Goal: Communication & Community: Answer question/provide support

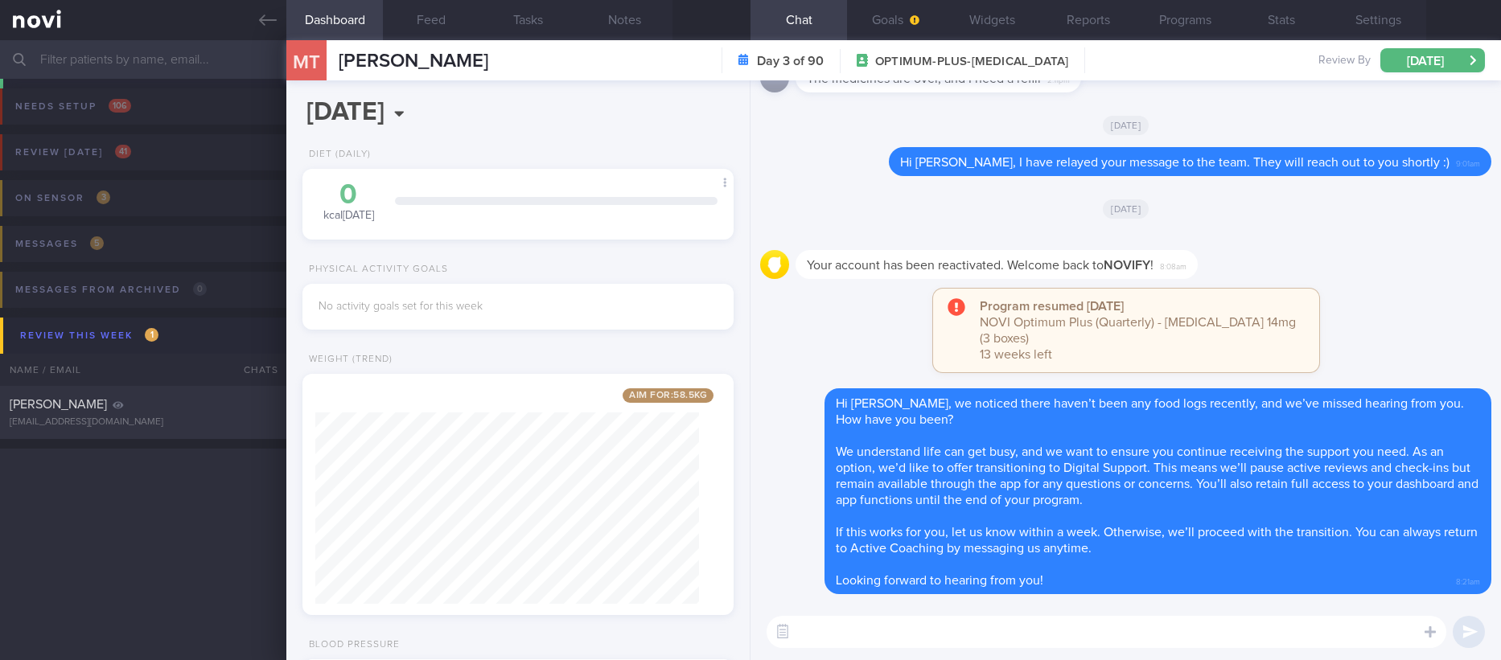
select select "9"
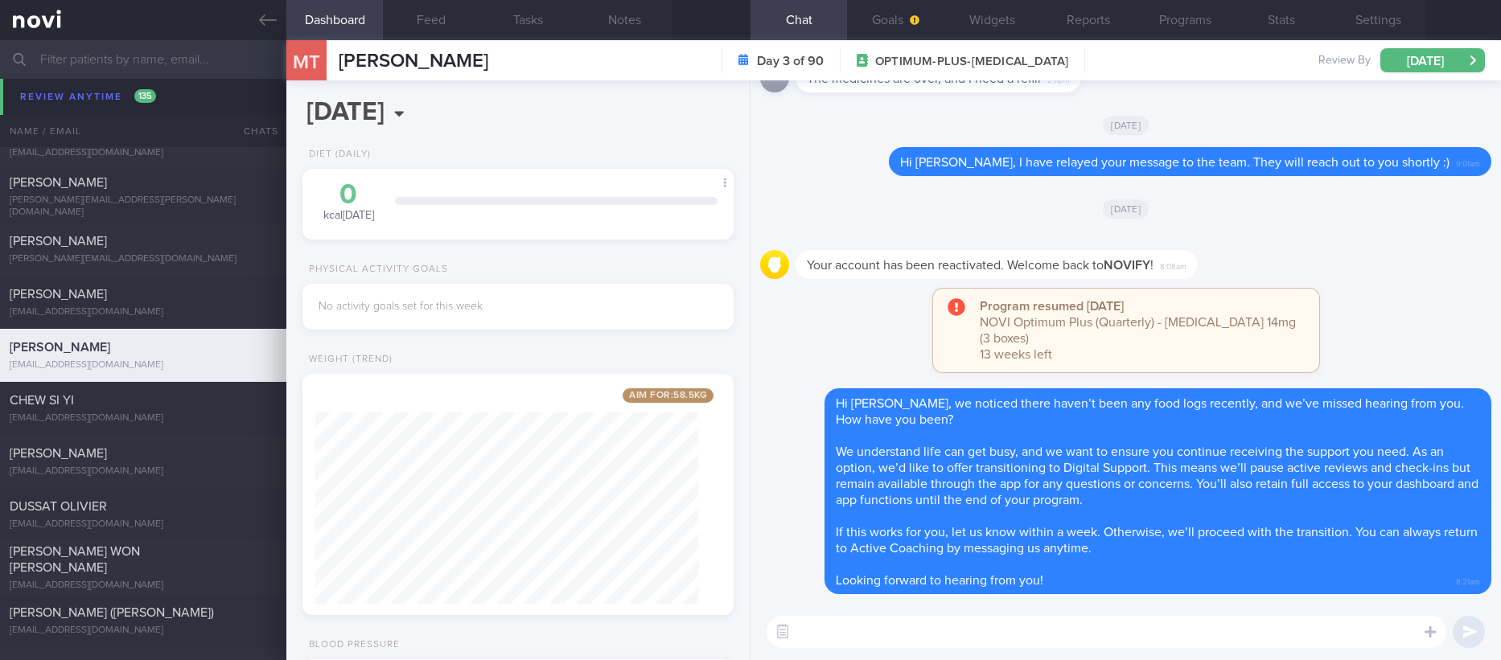
scroll to position [191, 383]
click at [105, 400] on div "CHEW SI YI" at bounding box center [141, 400] width 263 height 16
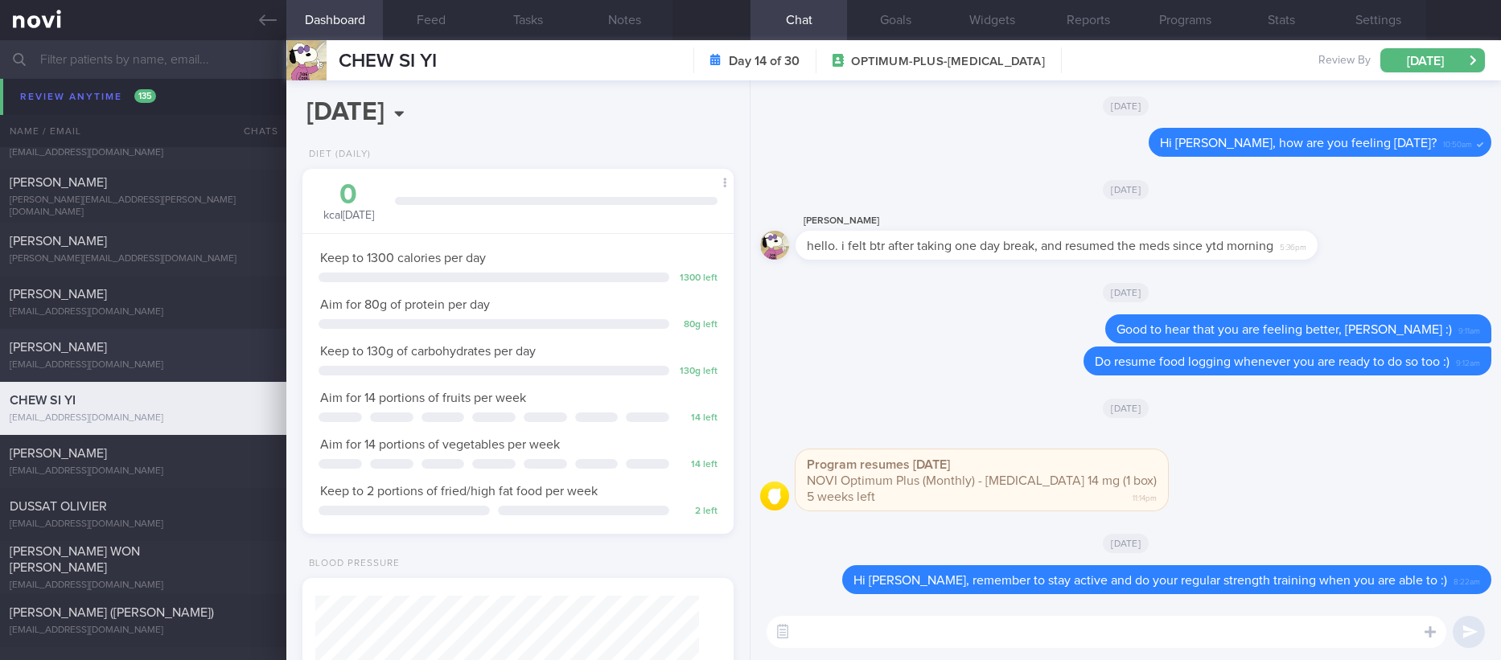
scroll to position [4343, 0]
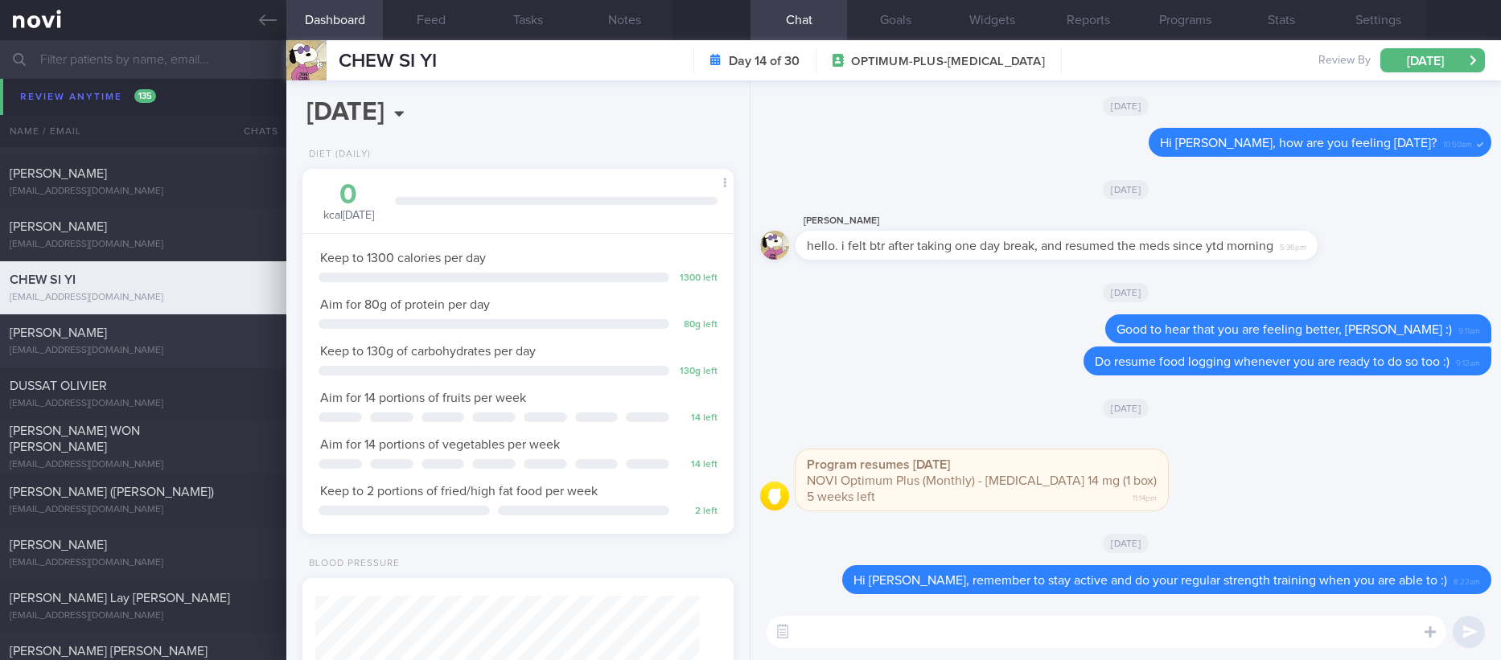
click at [209, 349] on div "jiangyanlong@gmail.com" at bounding box center [143, 351] width 267 height 12
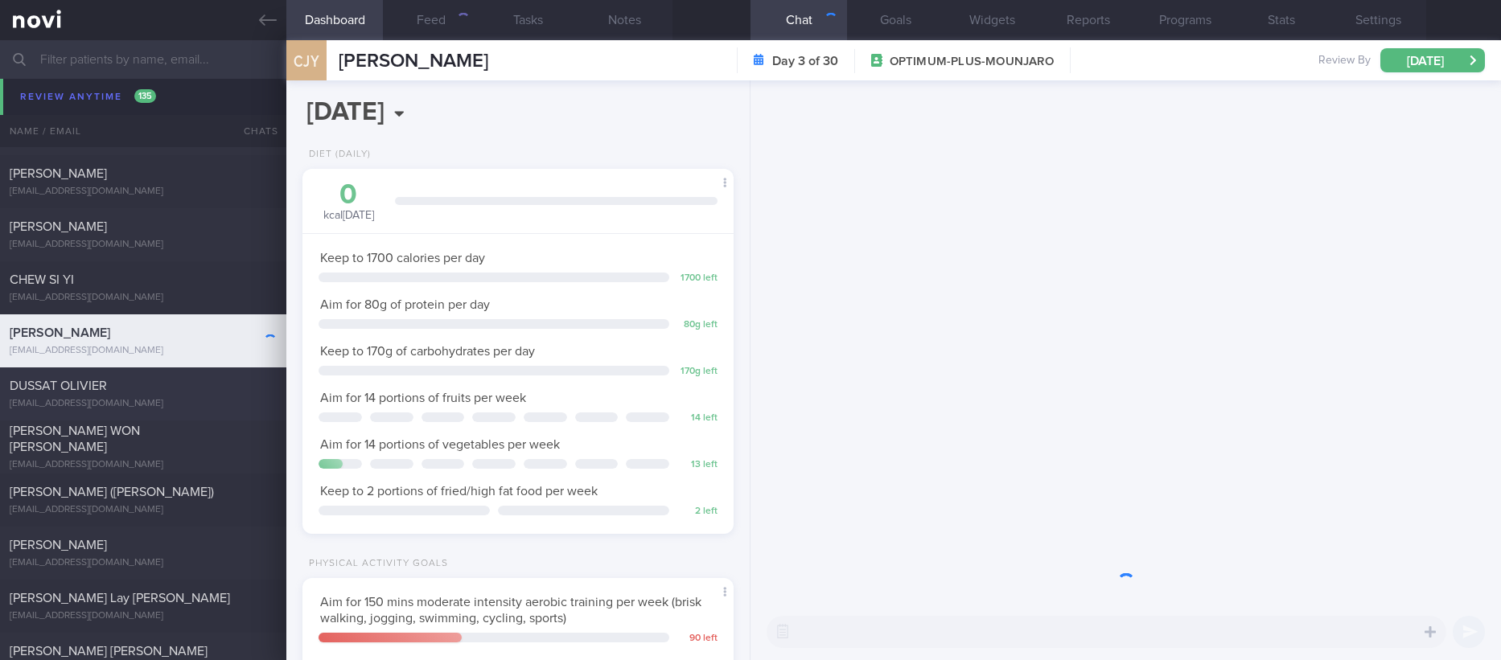
scroll to position [215, 383]
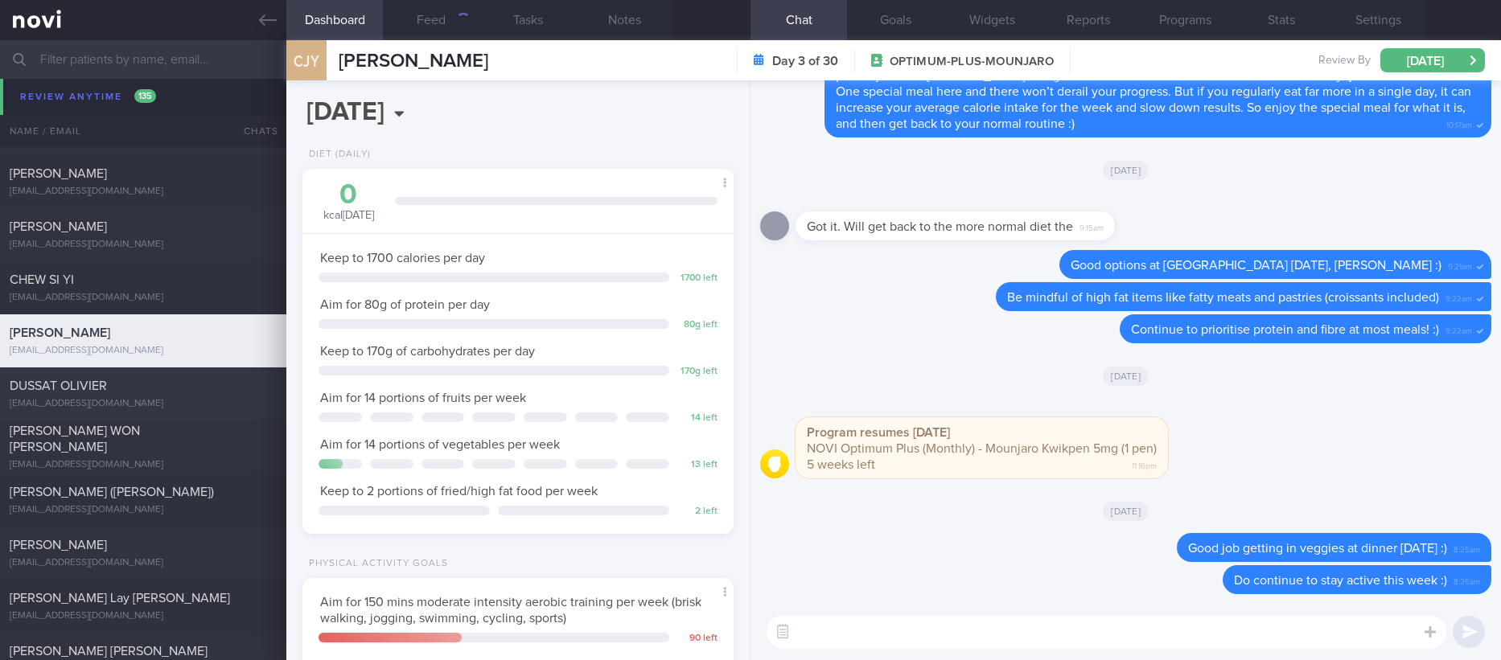
click at [208, 394] on div "DUSSAT OLIVIER olivier@dussat.com" at bounding box center [143, 394] width 286 height 32
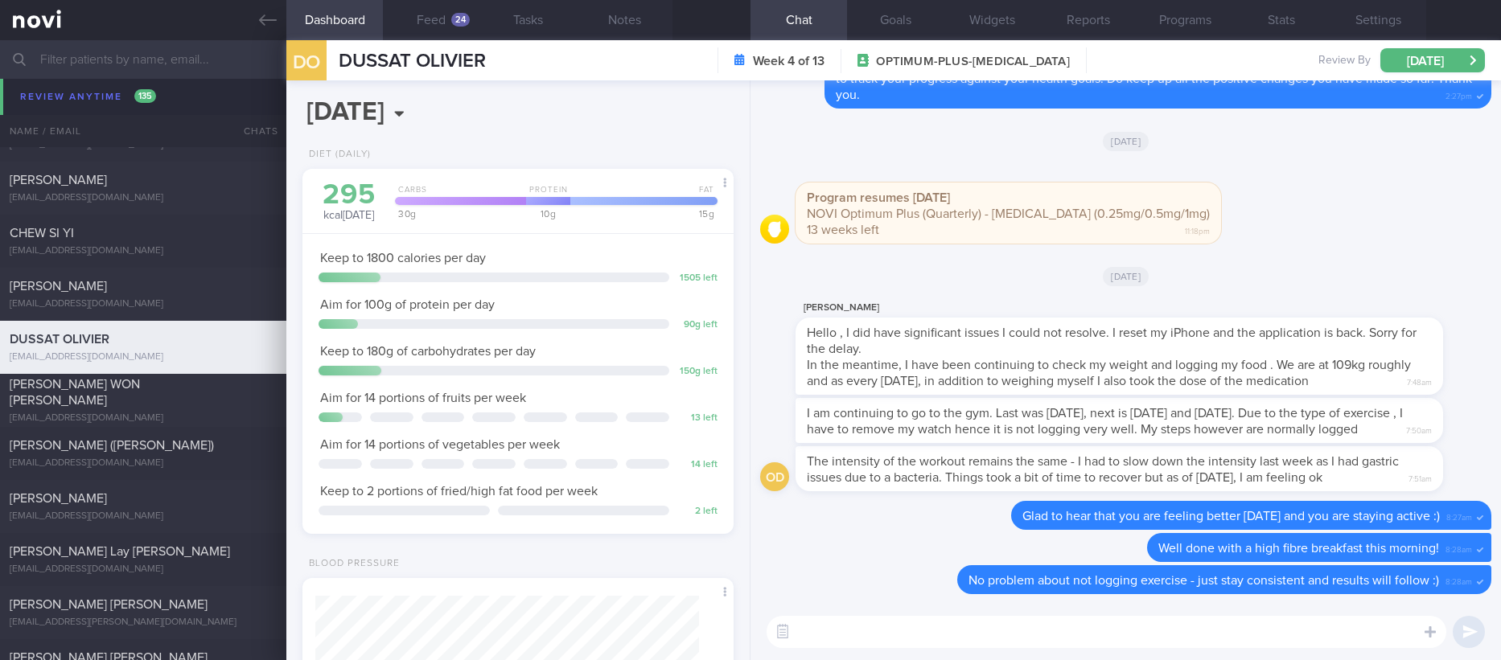
scroll to position [4584, 0]
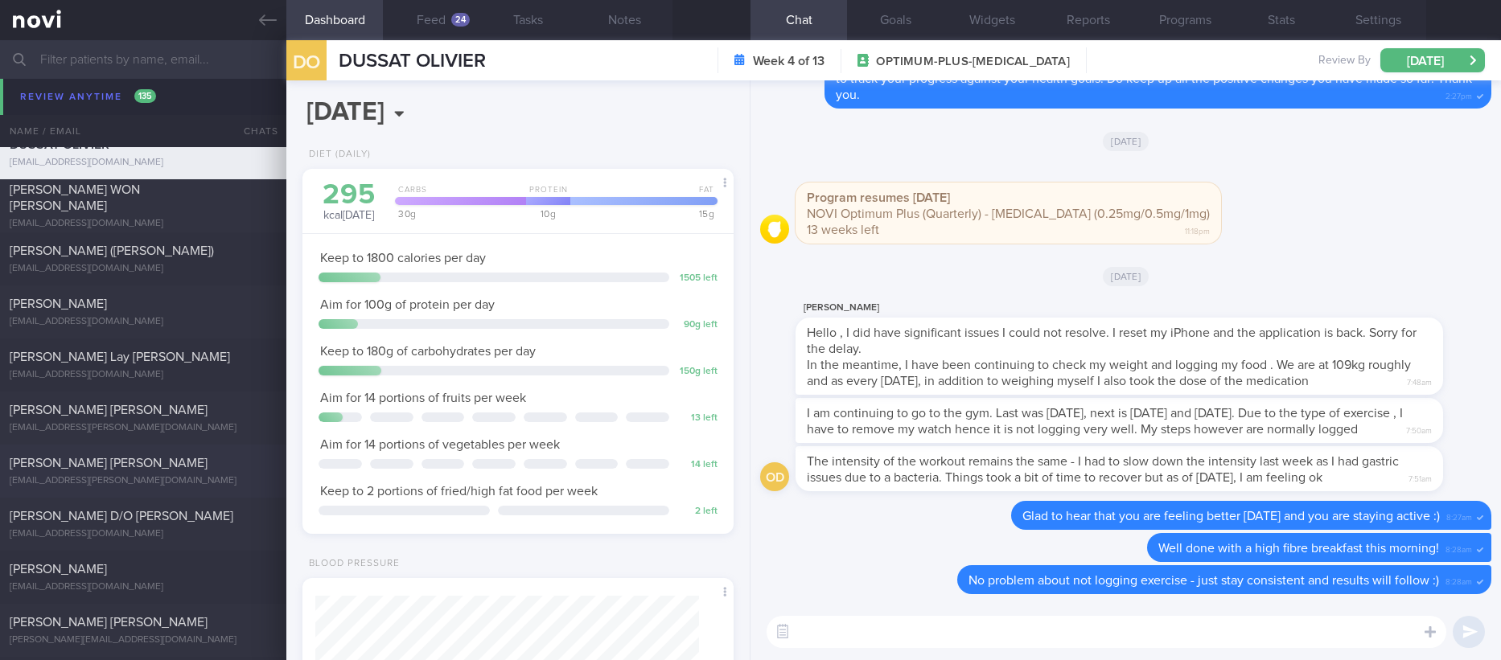
click at [220, 426] on div "donmarco.a.francis@gmail.com" at bounding box center [143, 428] width 267 height 12
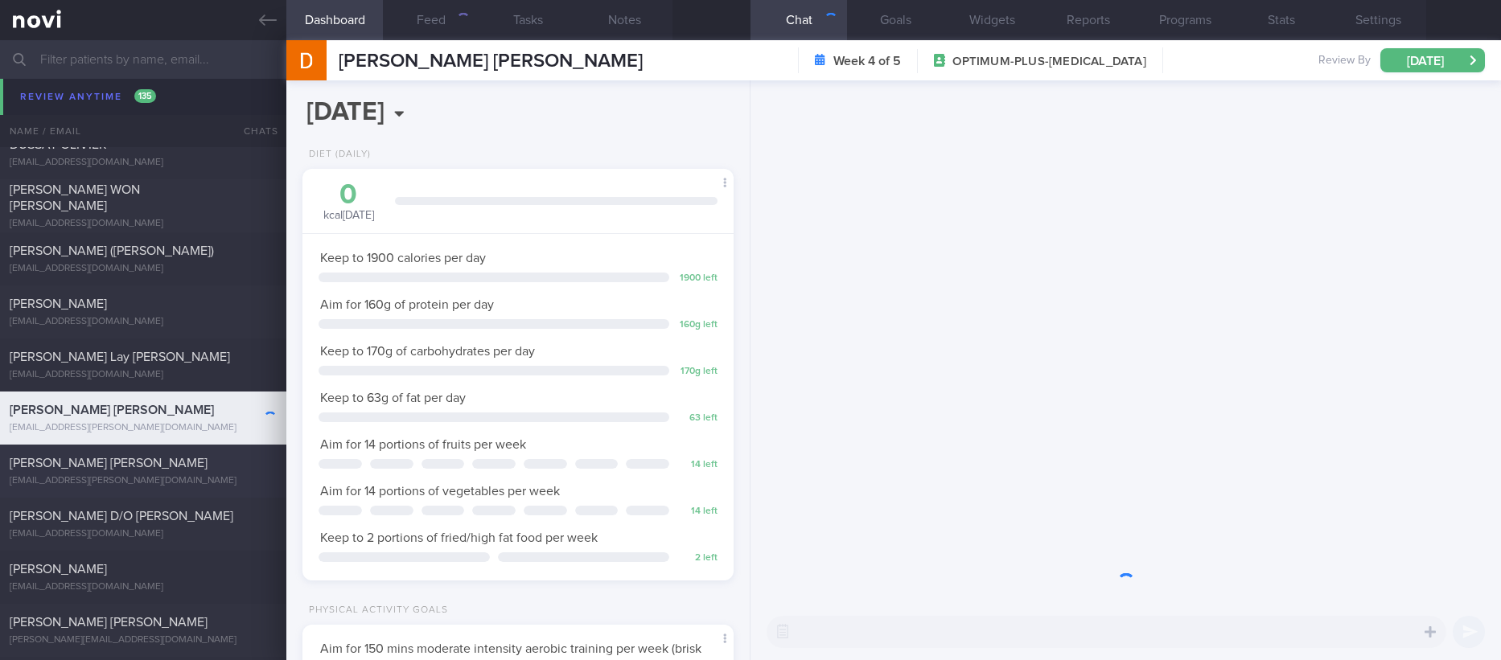
scroll to position [215, 383]
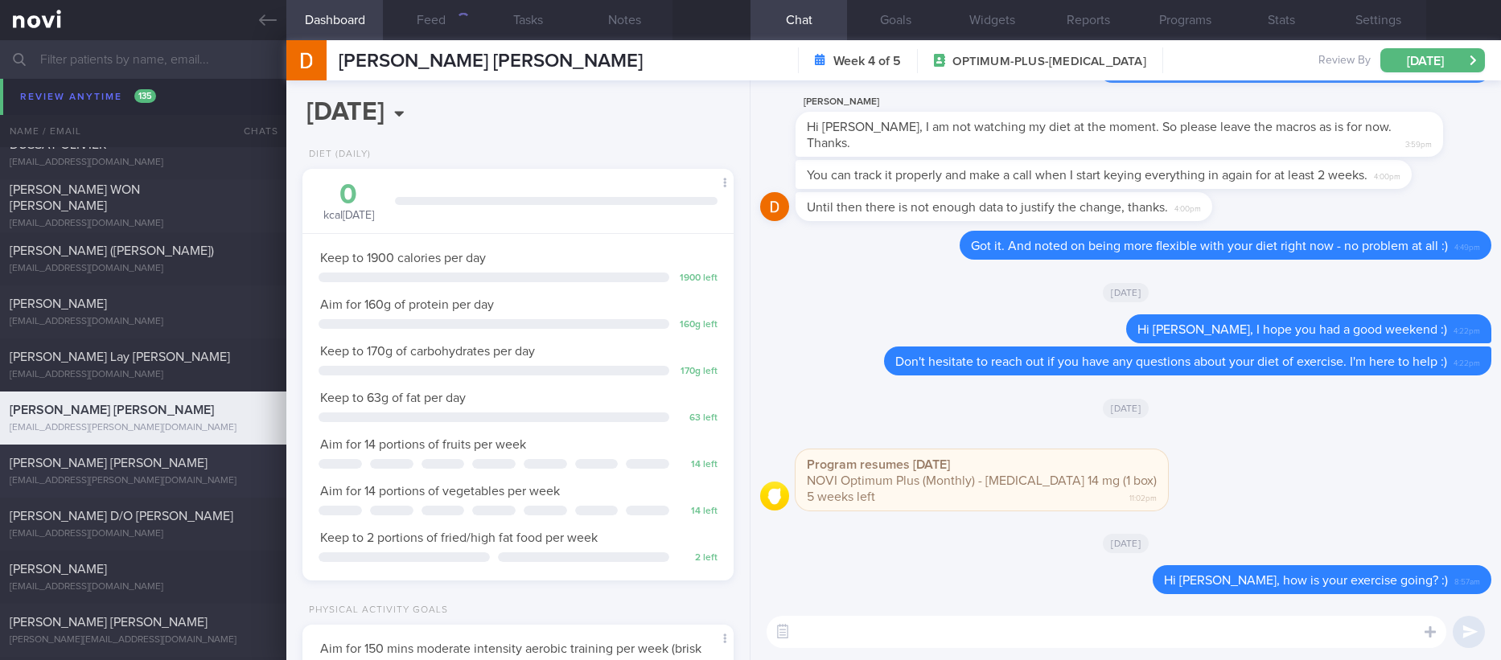
click at [231, 475] on div "callum.hutchison@gmail.com" at bounding box center [143, 481] width 267 height 12
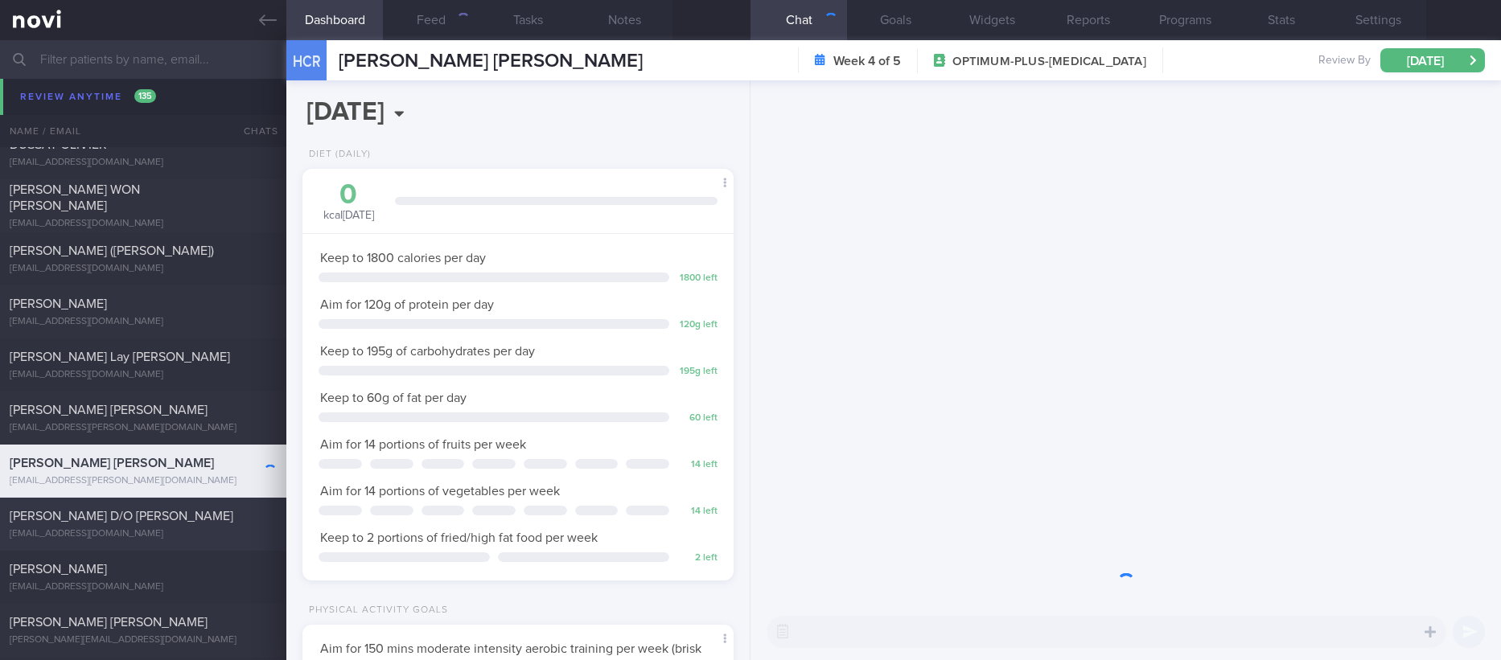
scroll to position [215, 383]
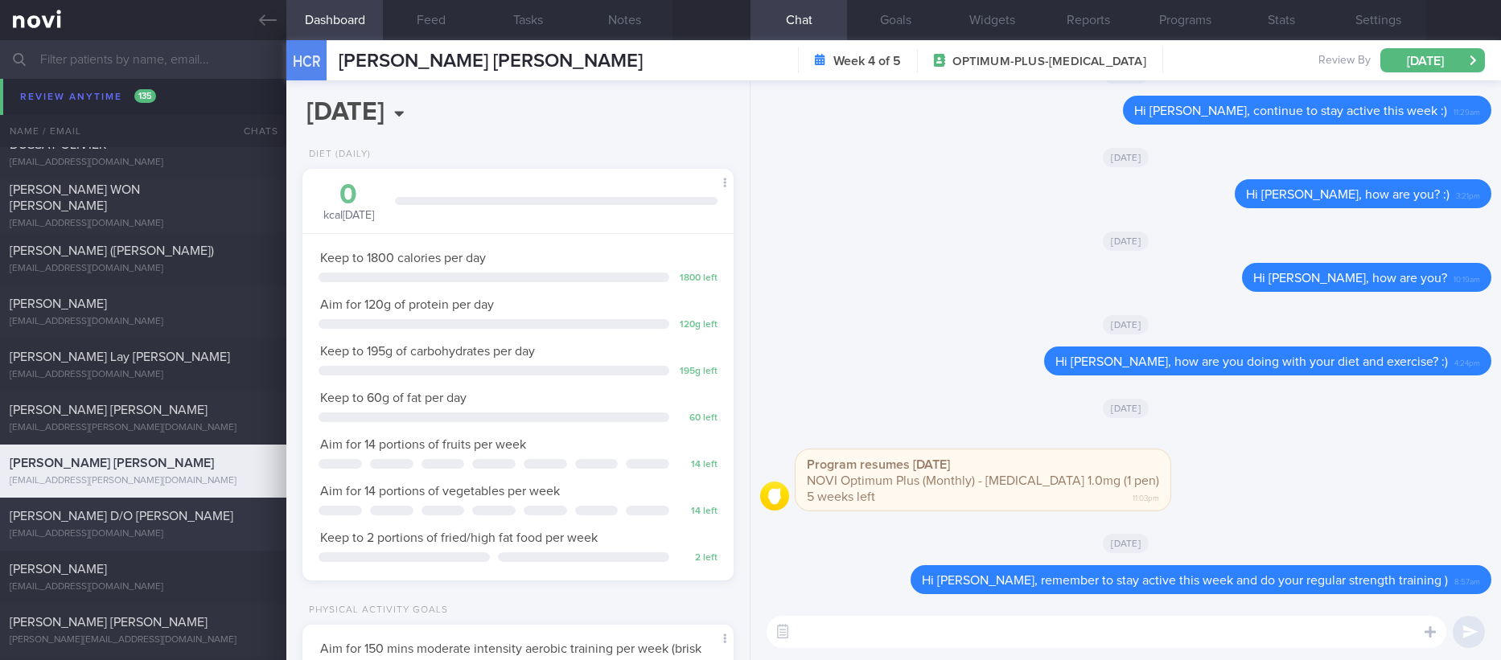
click at [231, 524] on div "PARAKKAL SHEELA D/O KOCHUKRISHNAN" at bounding box center [141, 516] width 263 height 16
type input "tracked"
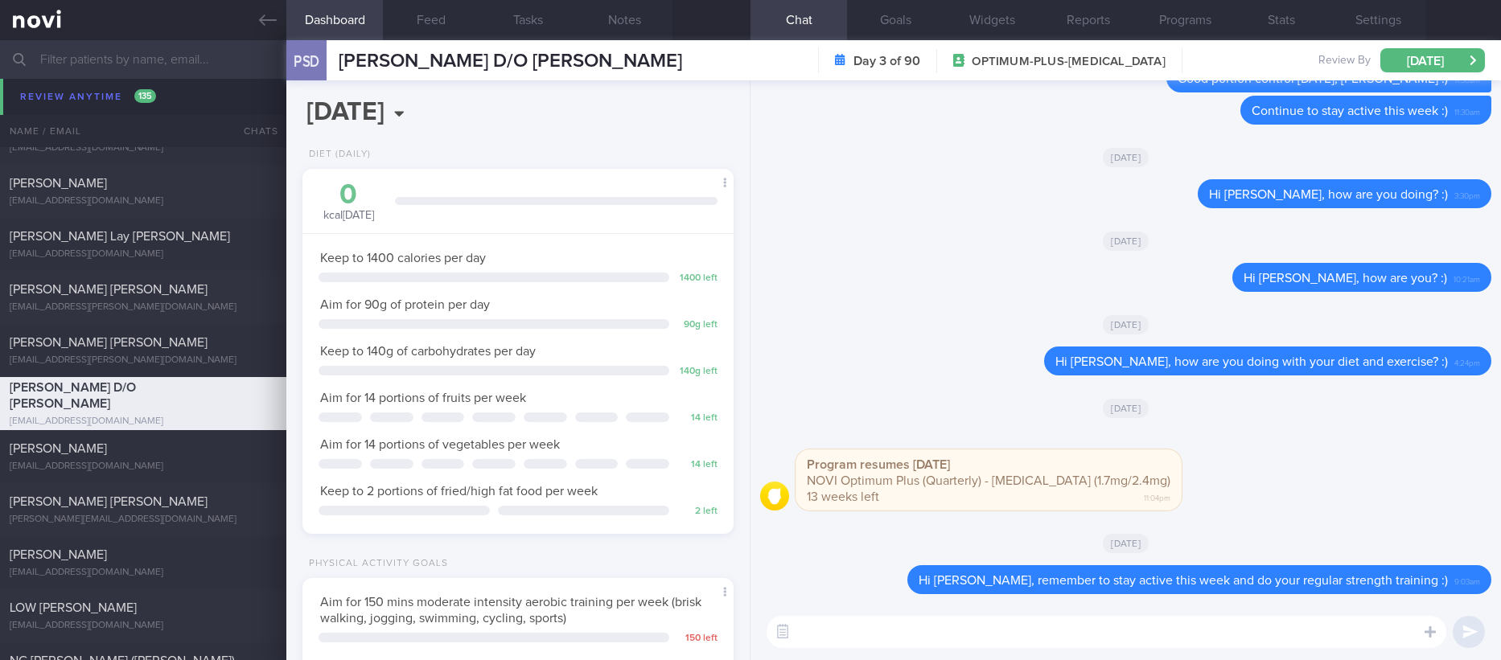
scroll to position [4825, 0]
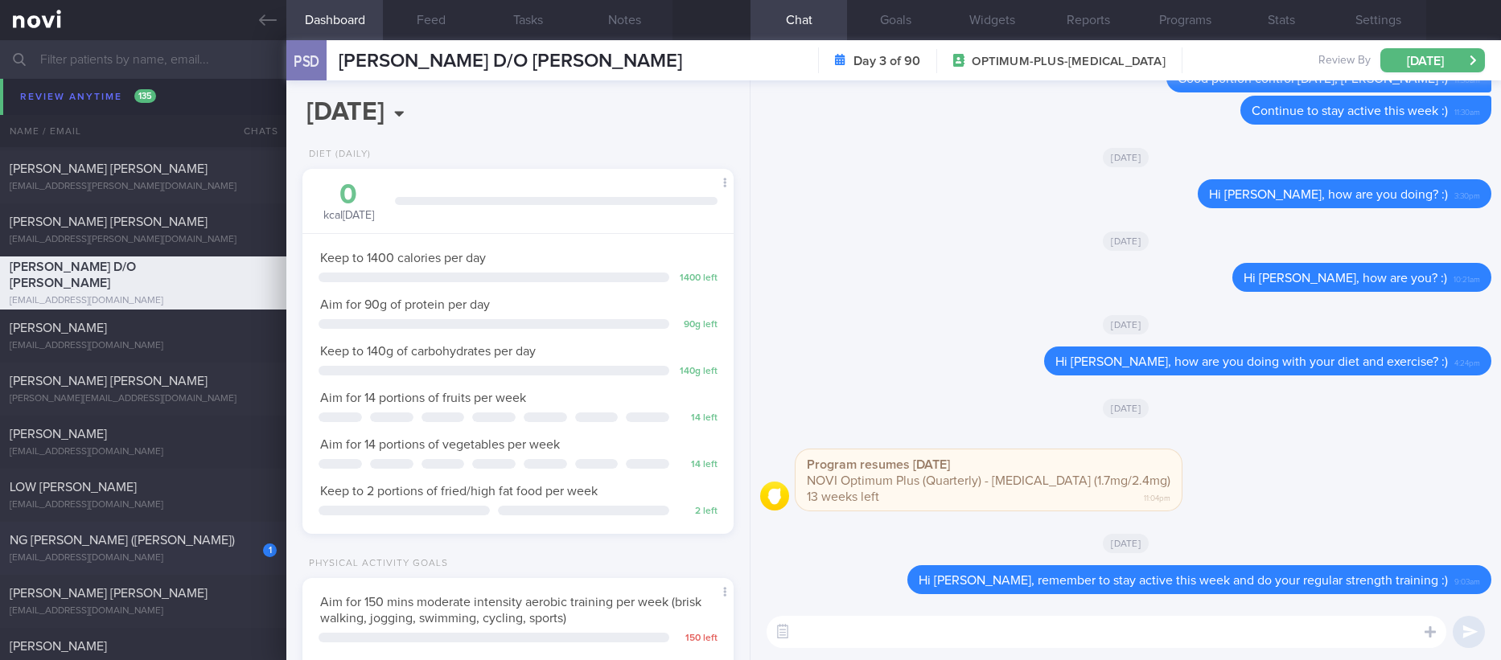
click at [219, 560] on div "ngseokhwee@gmail.com" at bounding box center [143, 558] width 267 height 12
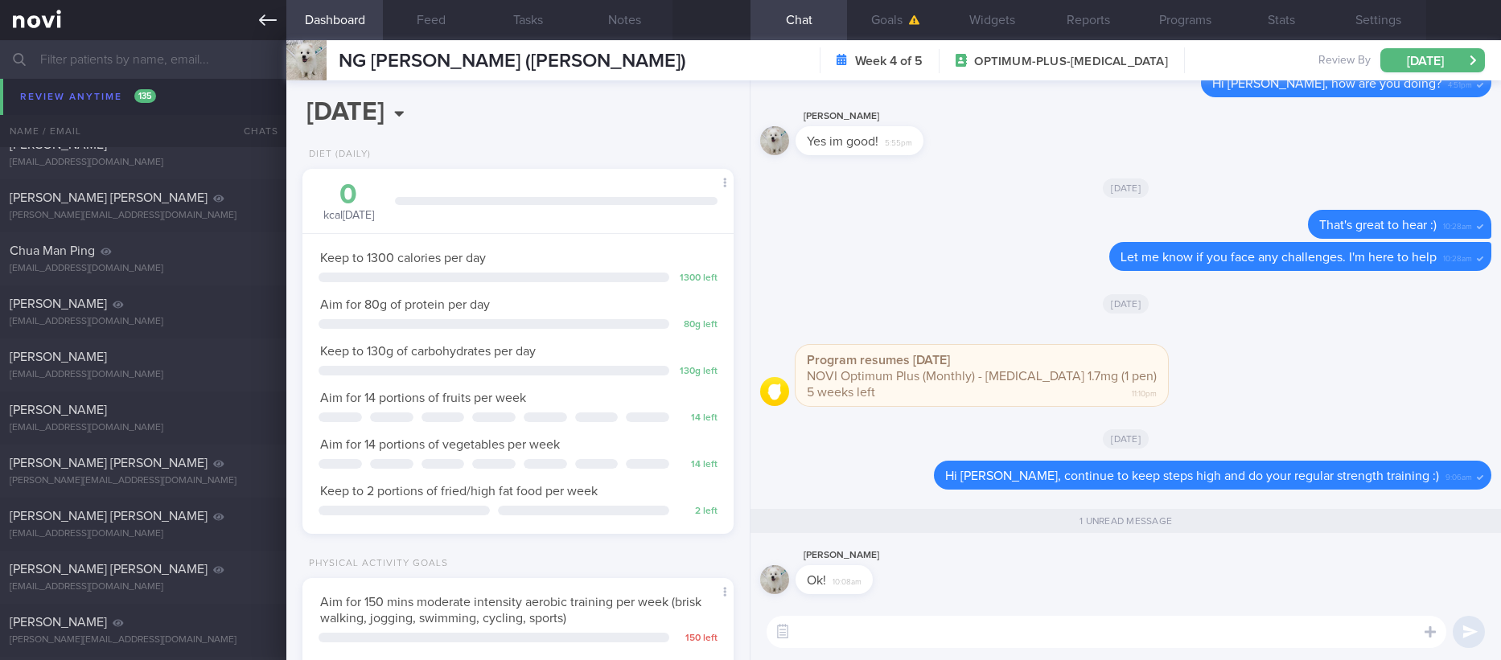
click at [269, 20] on icon at bounding box center [268, 19] width 18 height 11
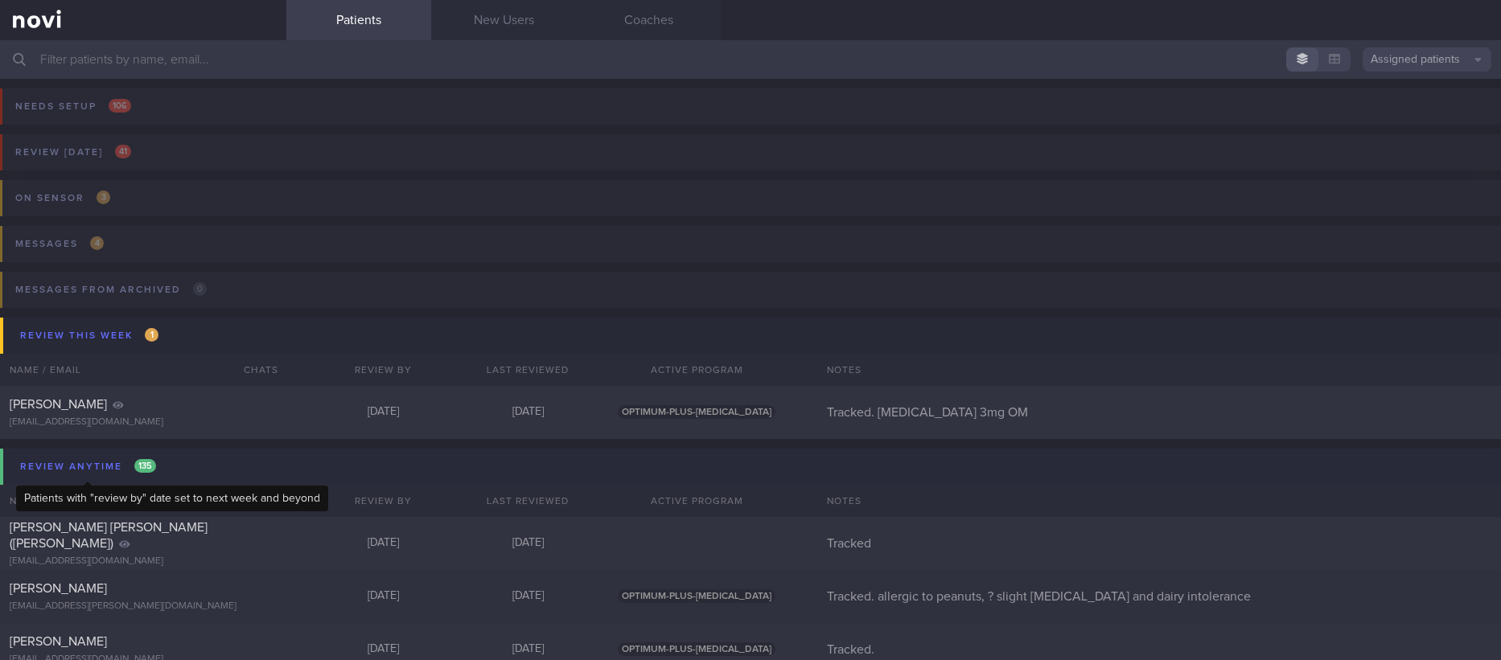
click at [117, 454] on button "Review anytime 135" at bounding box center [752, 467] width 1505 height 36
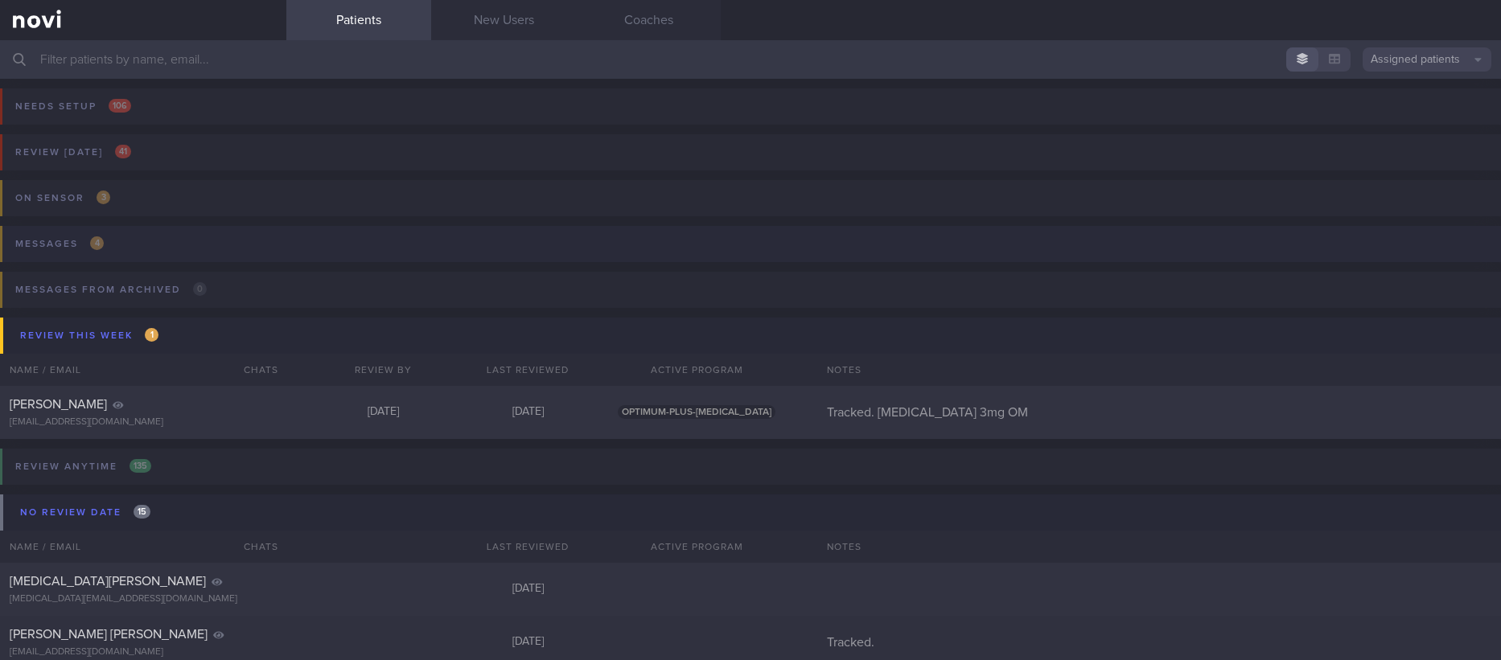
click at [199, 246] on button "Messages 4" at bounding box center [747, 249] width 1505 height 46
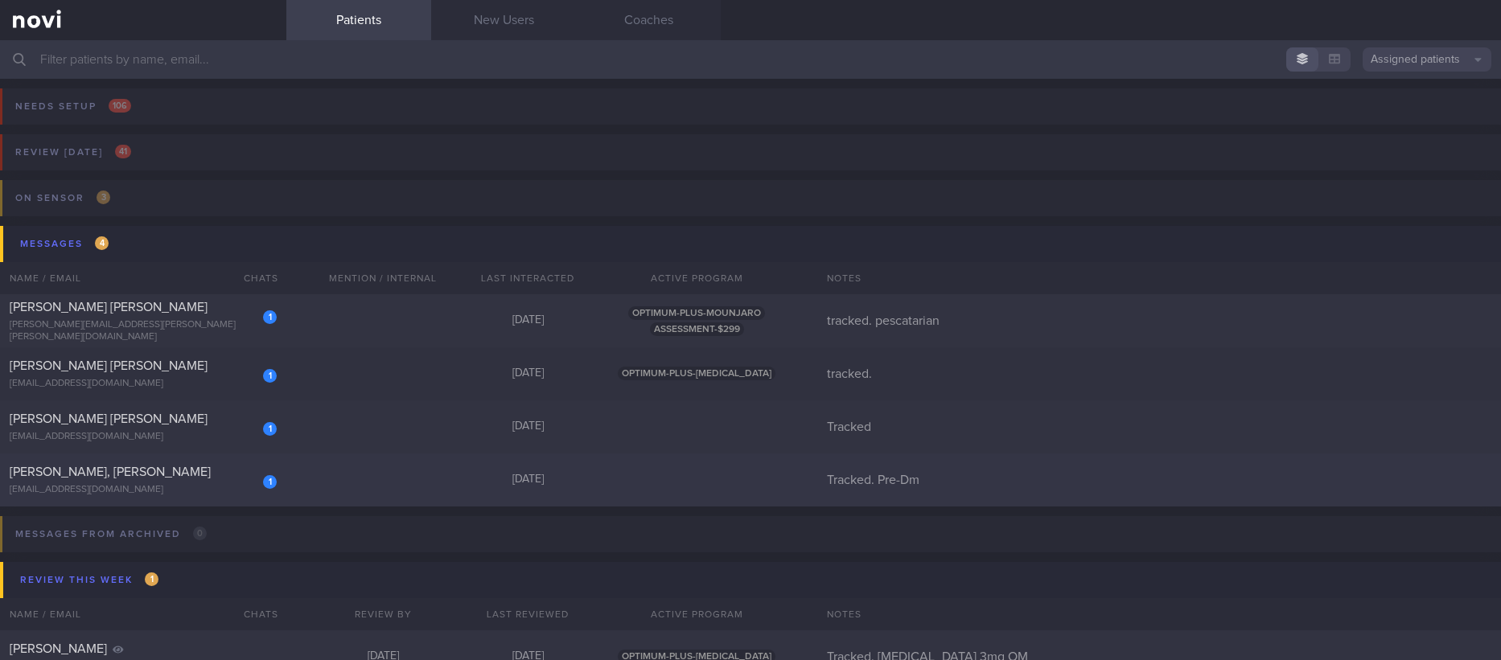
click at [316, 472] on div "1 Lai Khim, Amanda Ong olka00@yahoo.com.sg Today Tracked. Pre-Dm" at bounding box center [750, 480] width 1501 height 53
select select "9"
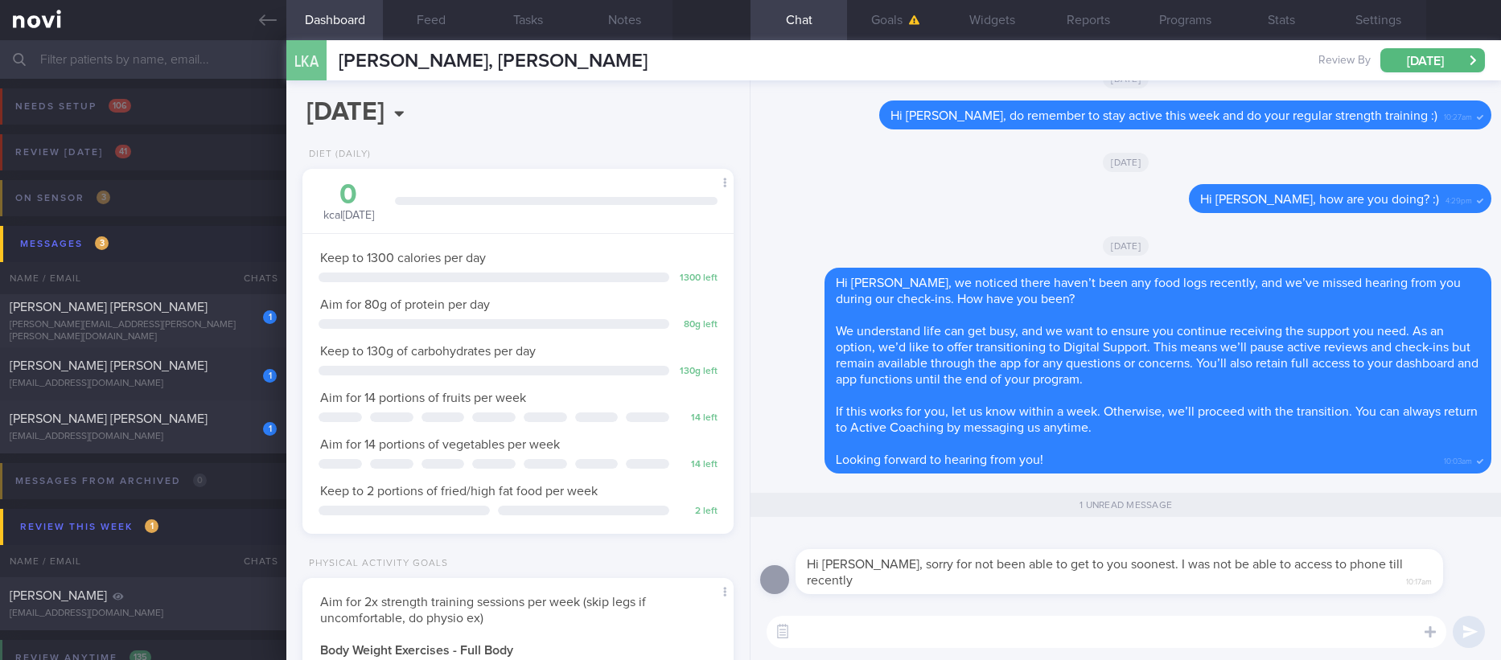
click at [1078, 640] on textarea at bounding box center [1106, 632] width 680 height 32
type textarea "Hi Amanda, no problem. I hope you're doing well!"
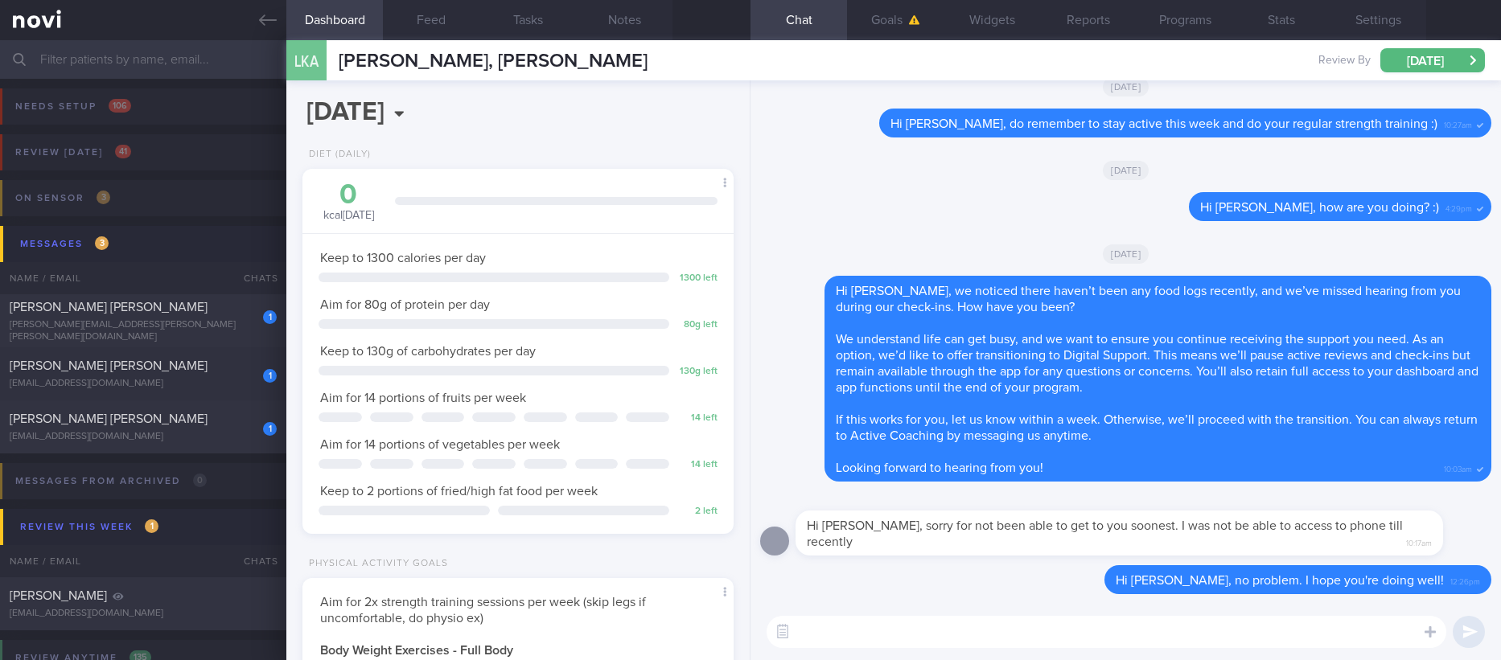
type textarea "D"
click at [970, 631] on textarea "I encourage you to log" at bounding box center [1106, 632] width 680 height 32
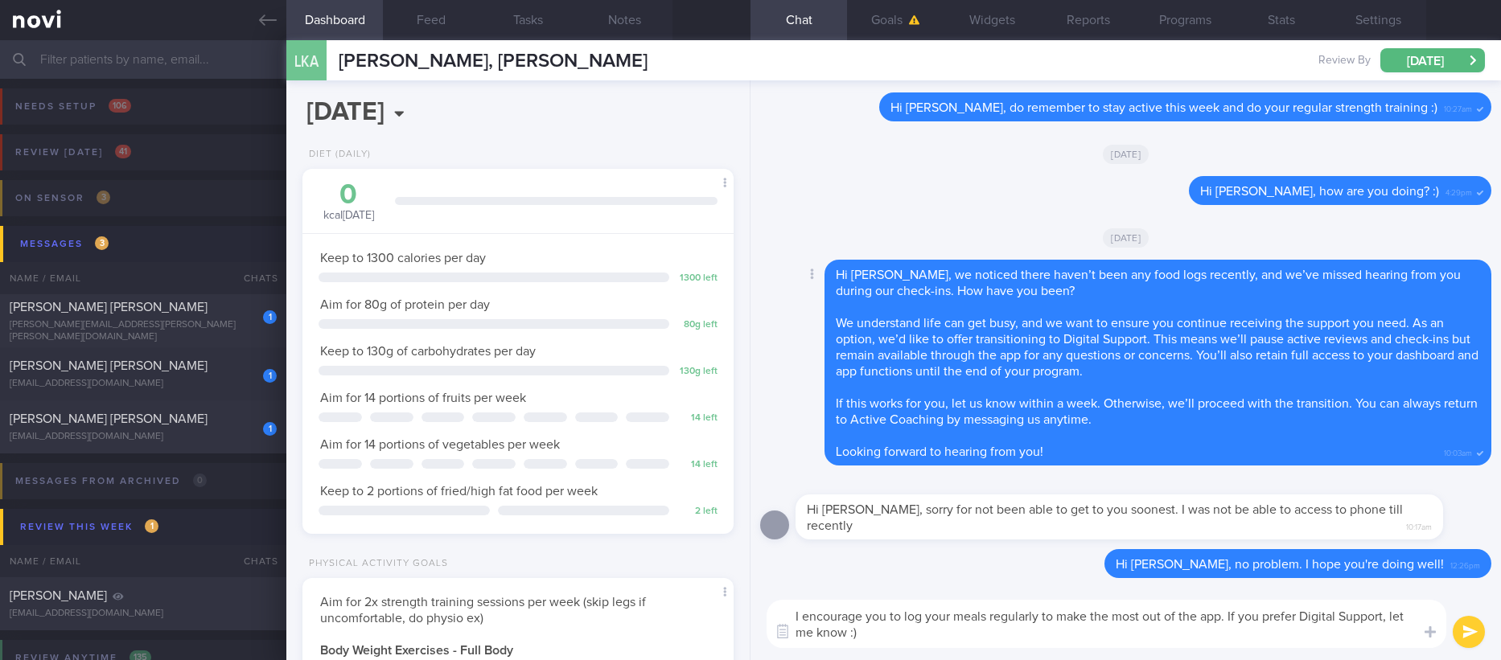
type textarea "I encourage you to log your meals regularly to make the most out of the app. If…"
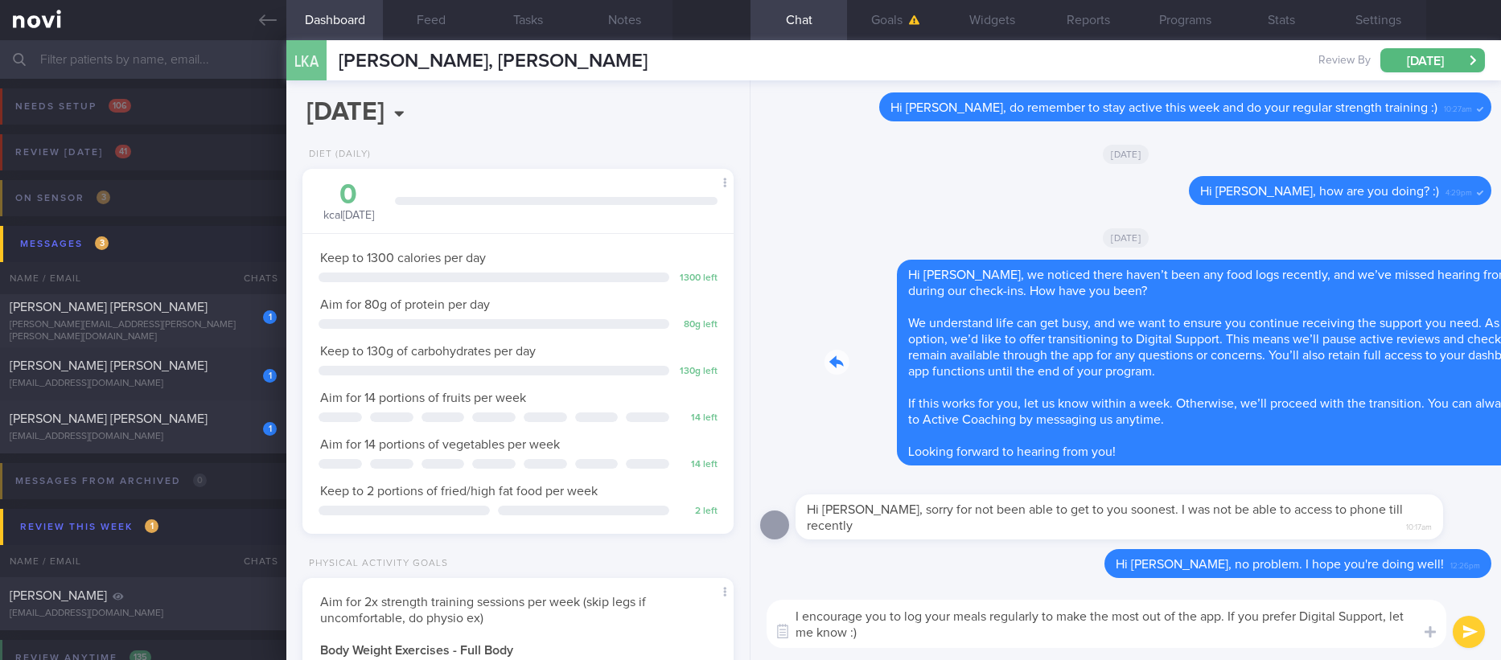
drag, startPoint x: 1083, startPoint y: 317, endPoint x: 1271, endPoint y: 315, distance: 187.4
click at [1267, 315] on div "Delete Hi Amanda, we noticed there haven’t been any food logs recently, and we’…" at bounding box center [1125, 363] width 731 height 206
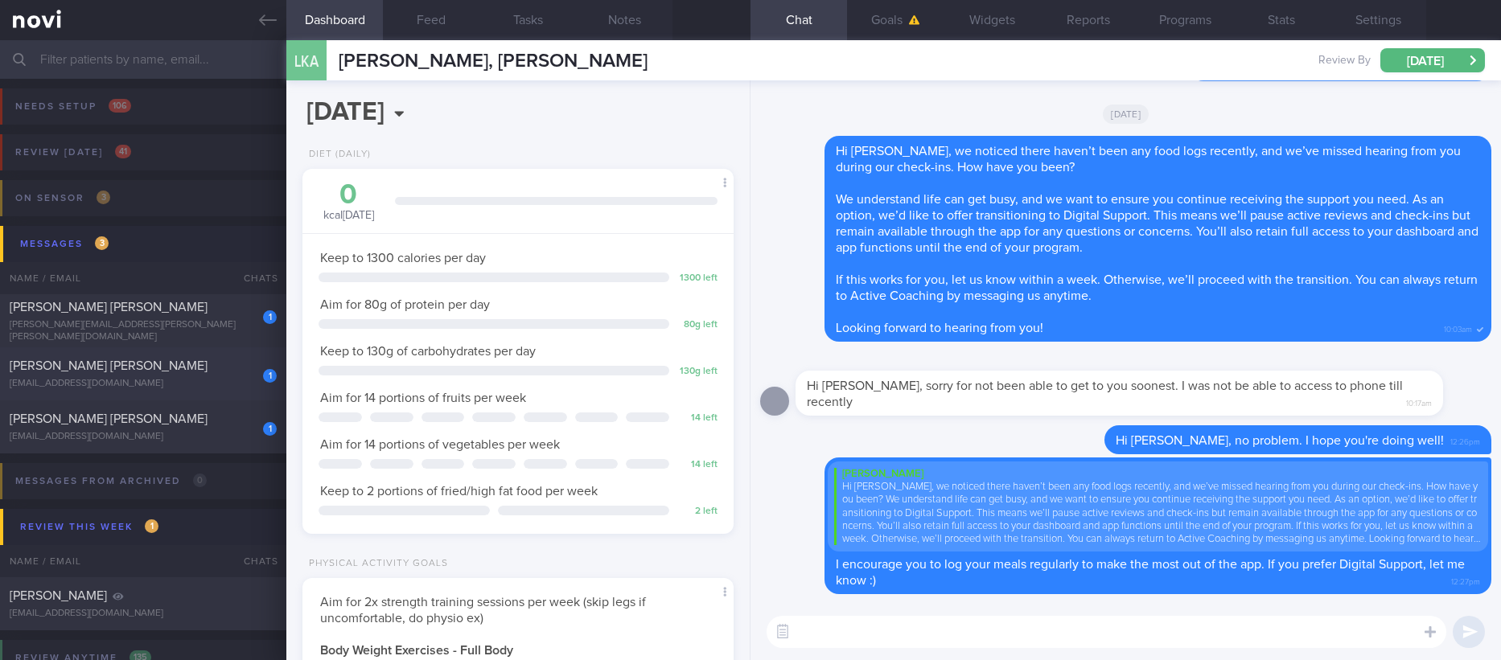
click at [200, 379] on div "laksaoh@gmail.com" at bounding box center [143, 384] width 267 height 12
type input "tracked."
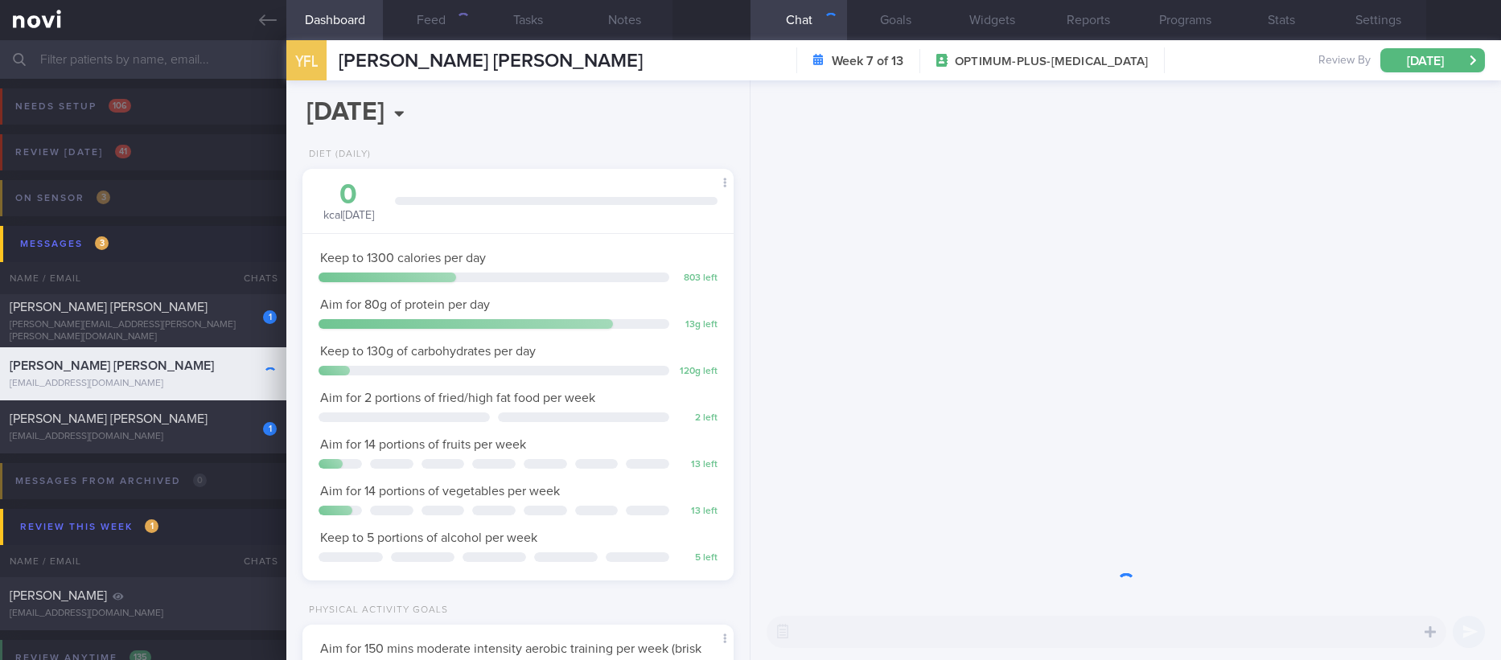
scroll to position [215, 383]
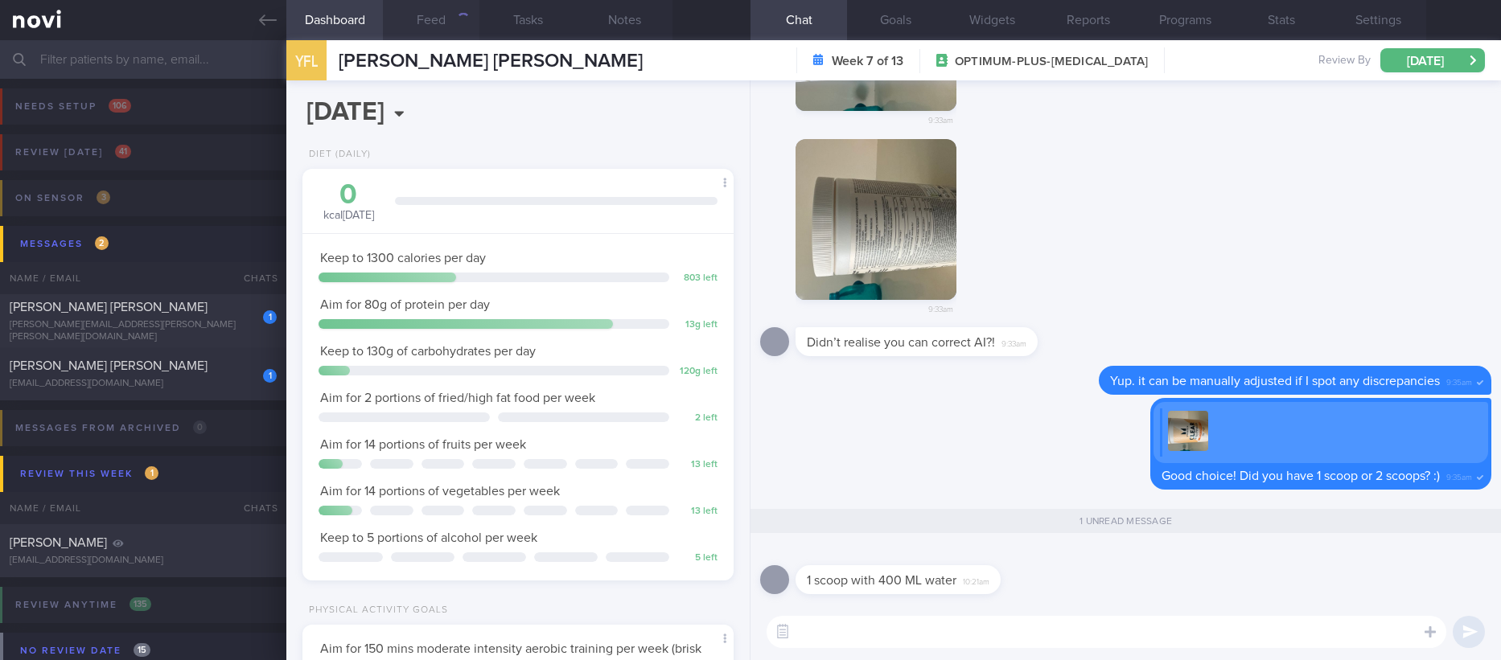
click at [464, 23] on div "button" at bounding box center [463, 19] width 18 height 18
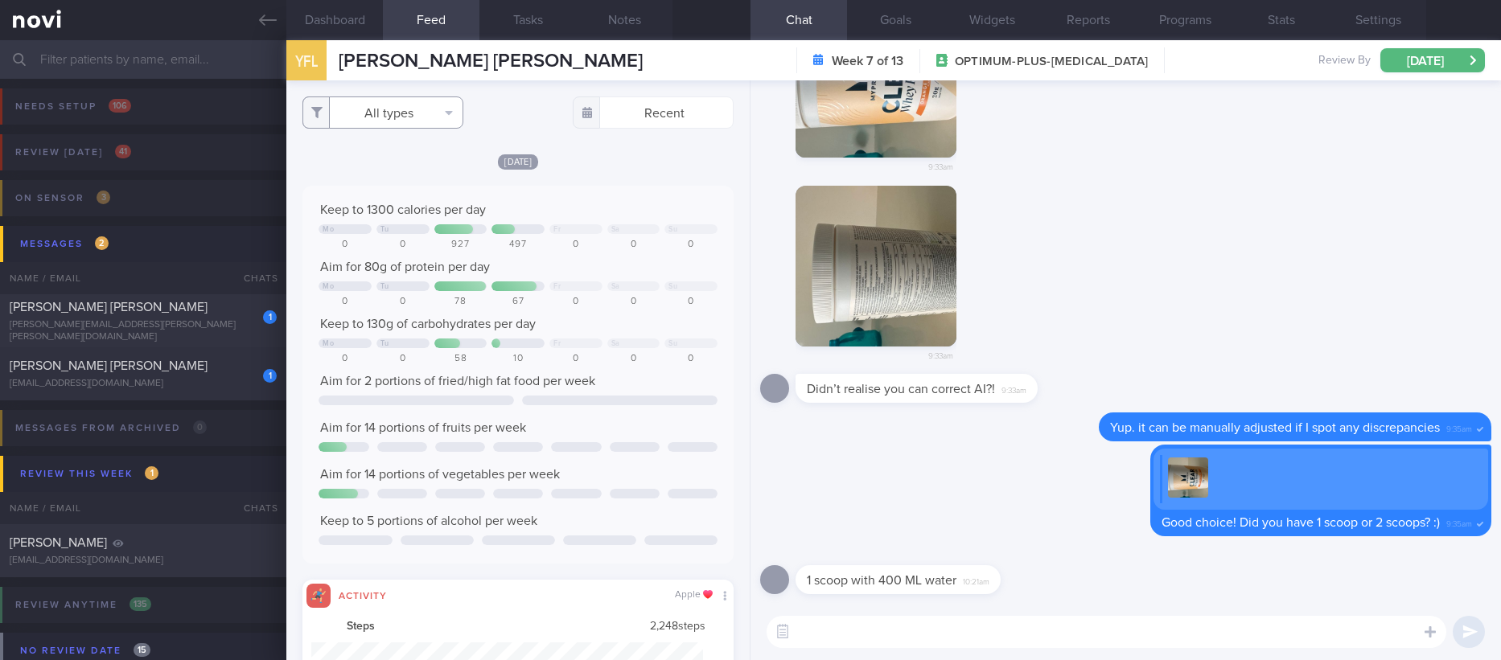
click at [409, 121] on button "All types" at bounding box center [382, 113] width 161 height 32
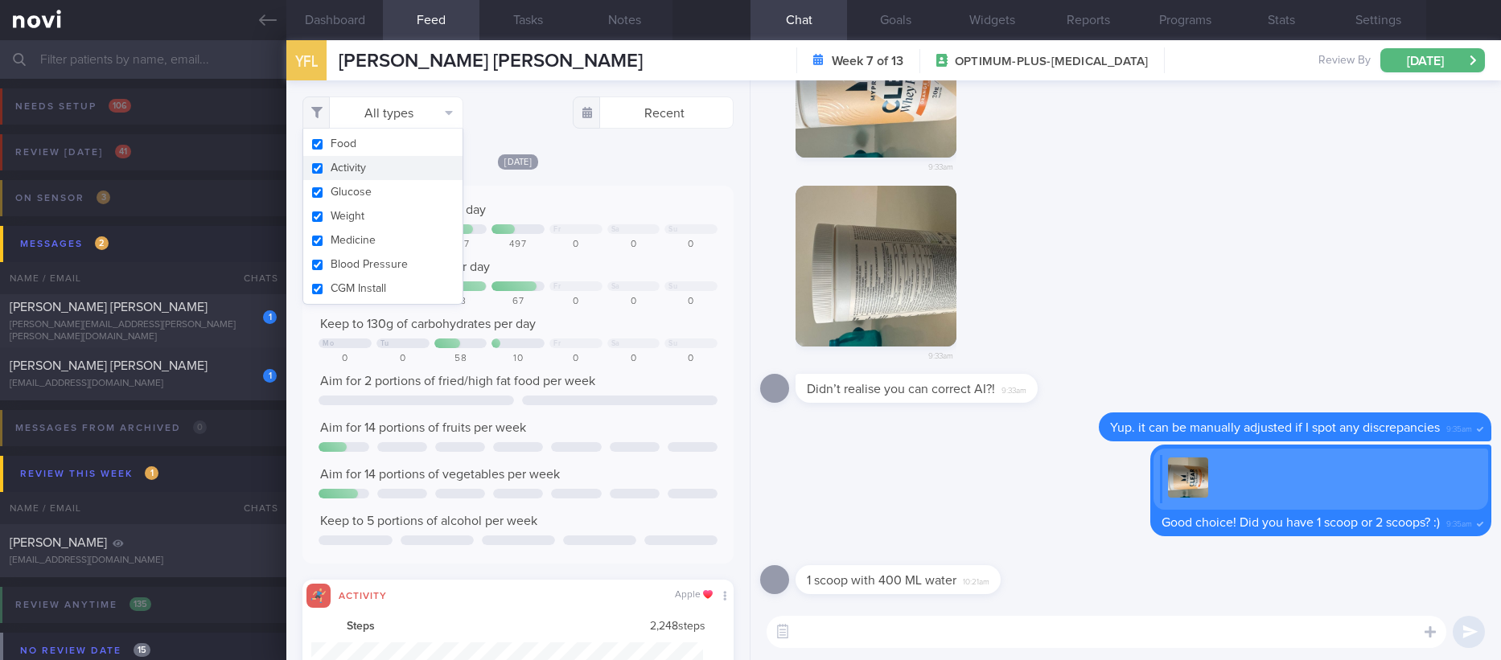
scroll to position [97, 391]
click at [392, 174] on button "Activity" at bounding box center [382, 168] width 159 height 24
checkbox input "false"
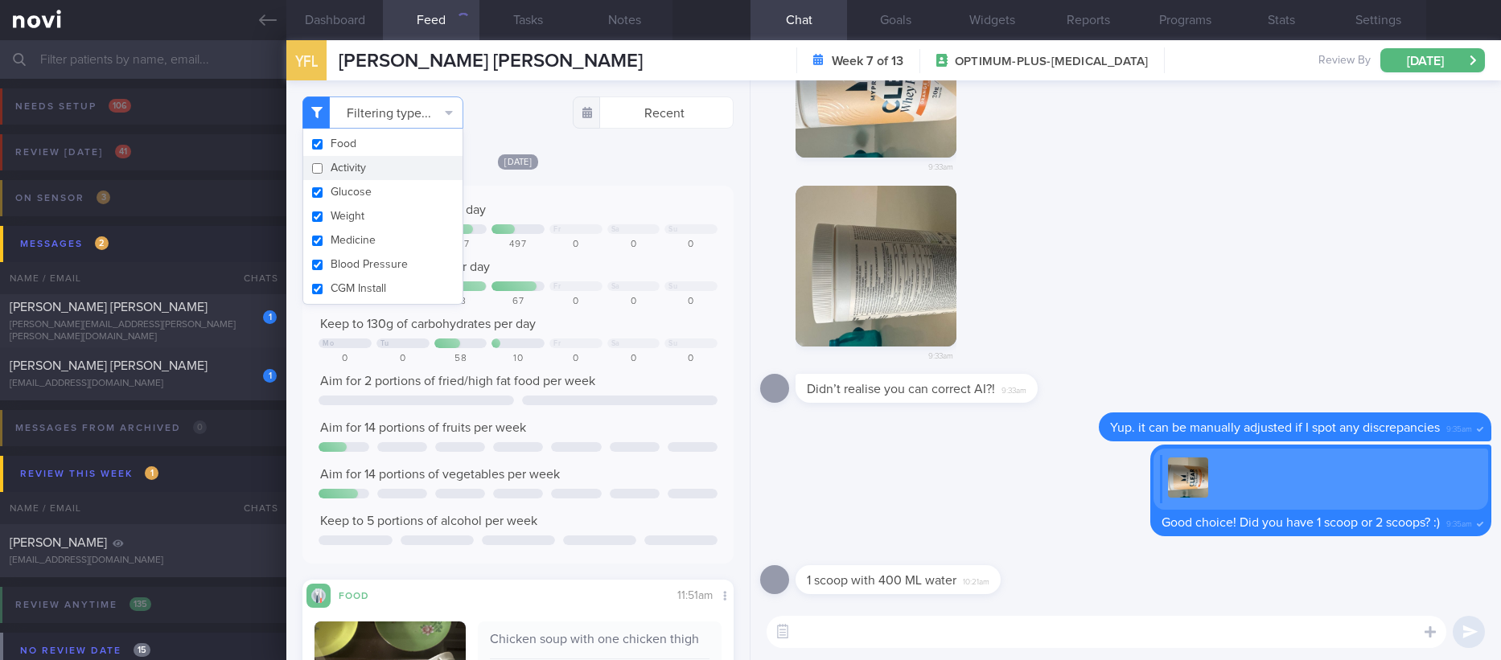
click at [856, 627] on textarea at bounding box center [1106, 632] width 680 height 32
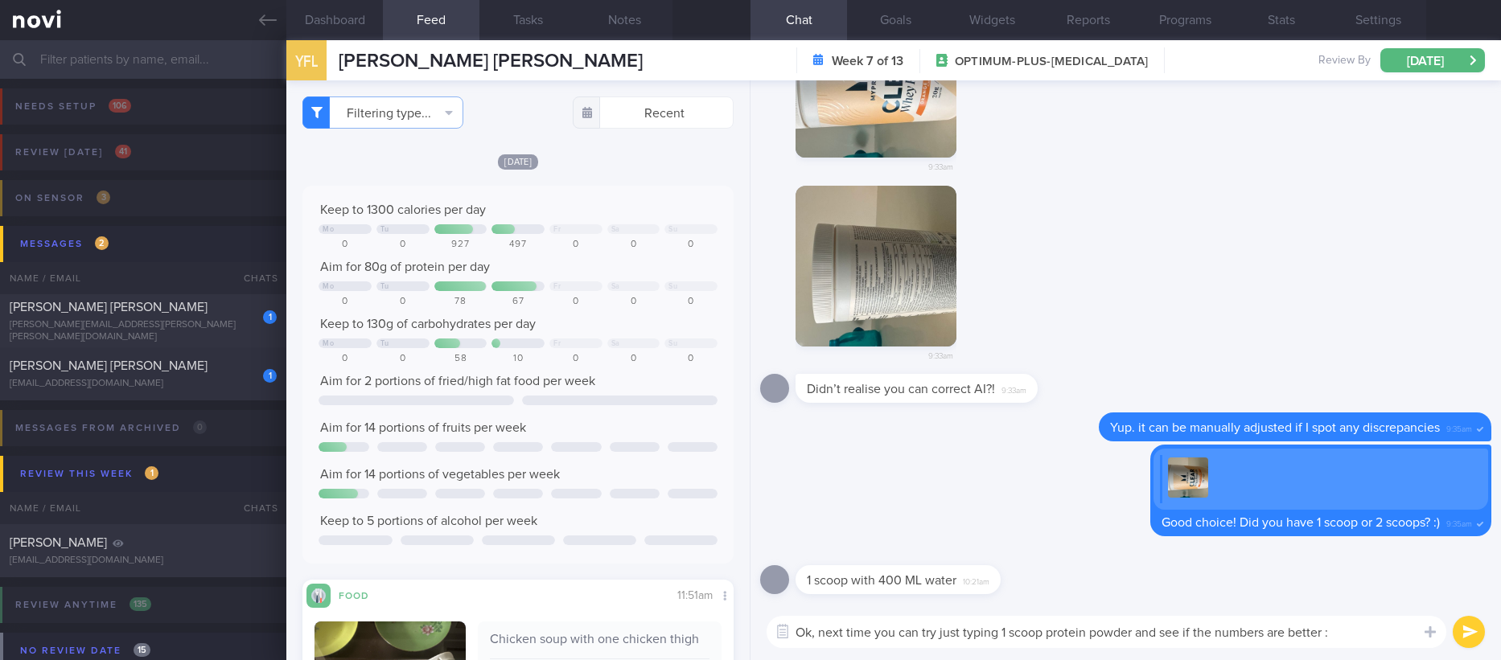
type textarea "Ok, next time you can try just typing 1 scoop protein powder and see if the num…"
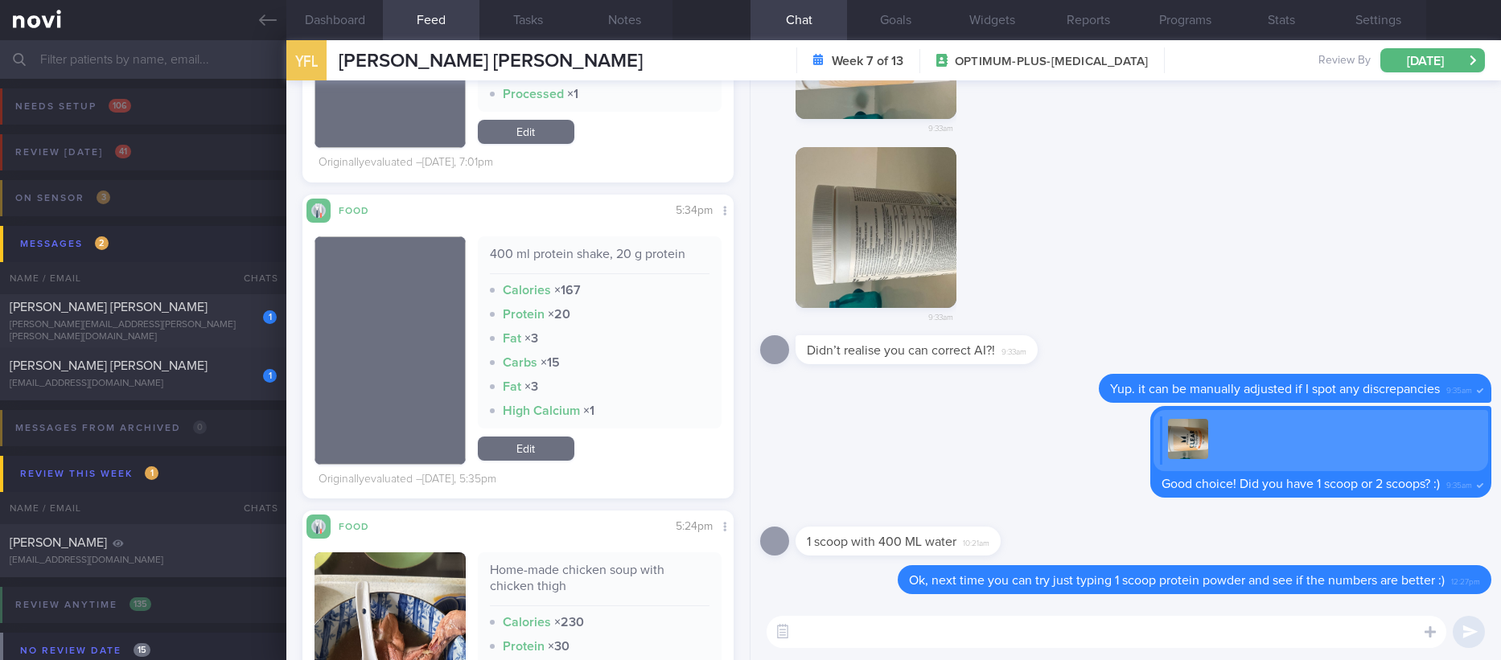
scroll to position [1930, 0]
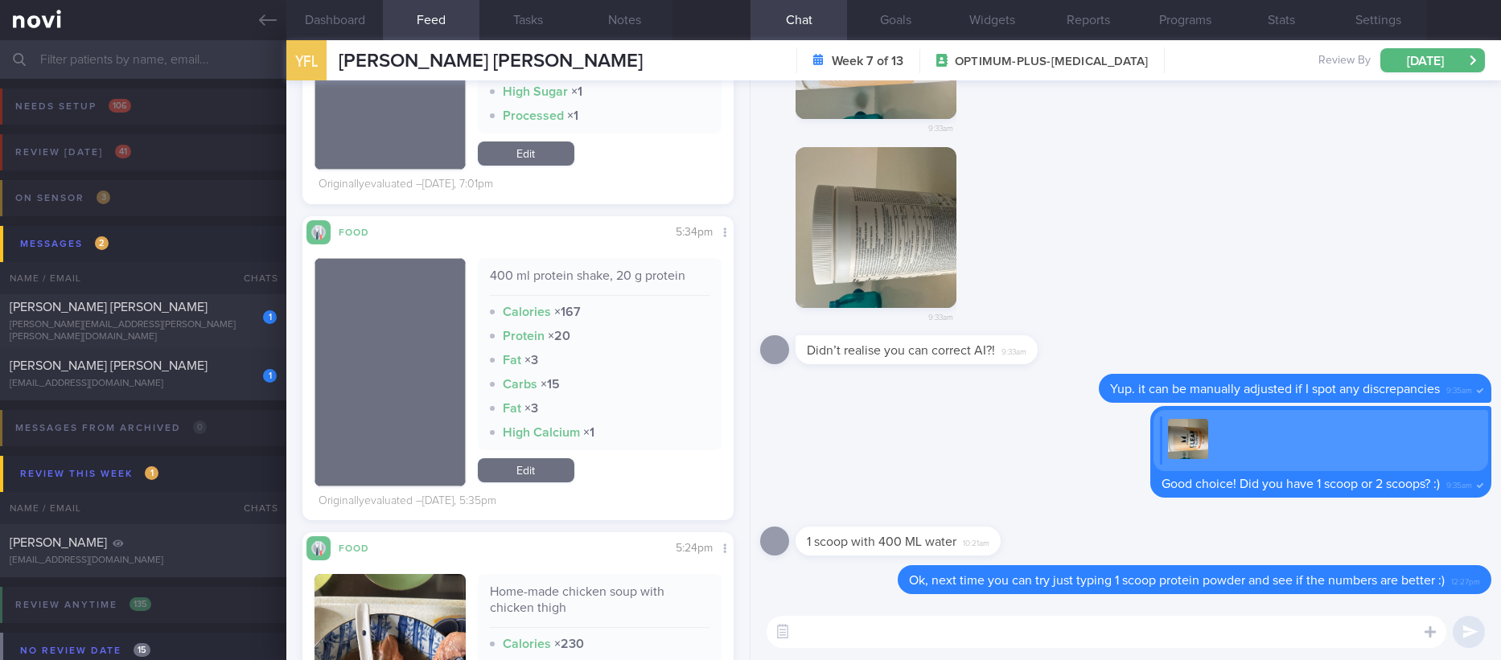
drag, startPoint x: 538, startPoint y: 462, endPoint x: 547, endPoint y: 459, distance: 9.2
click at [538, 462] on link "Edit" at bounding box center [526, 470] width 97 height 24
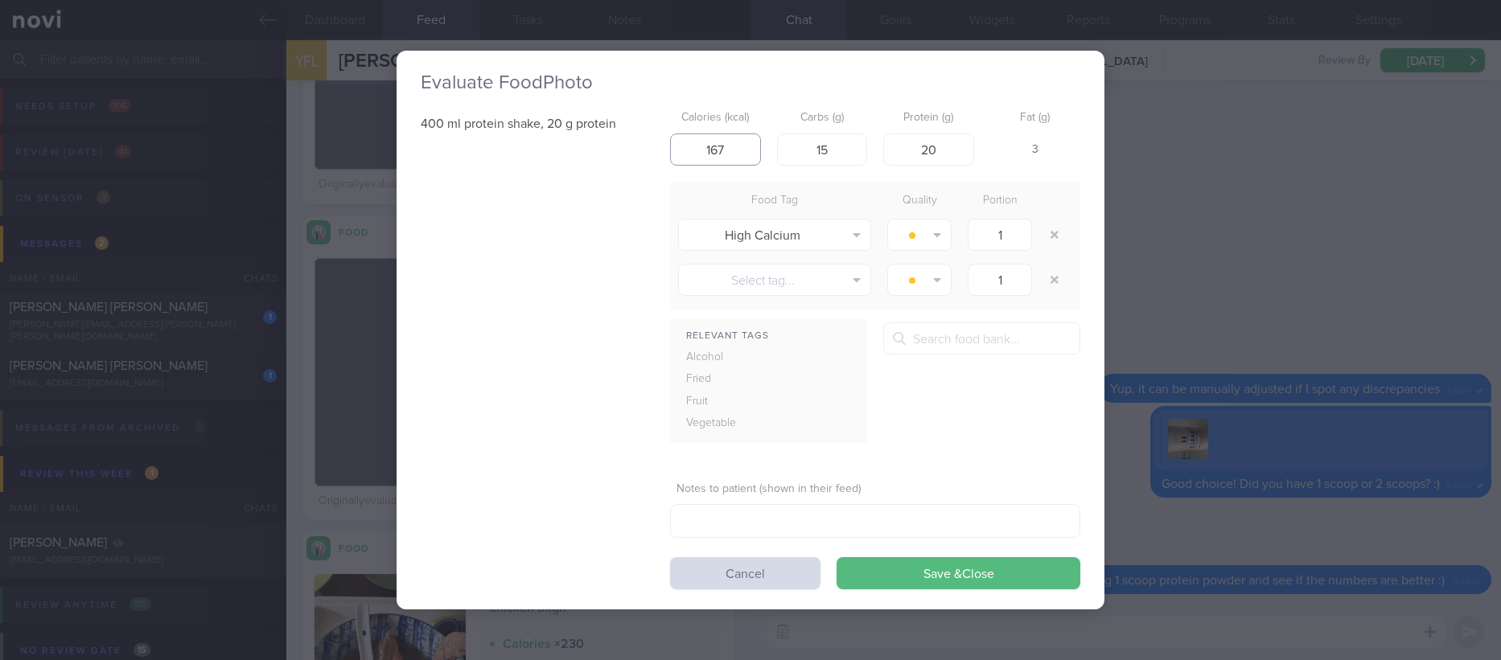
drag, startPoint x: 741, startPoint y: 147, endPoint x: 657, endPoint y: 144, distance: 83.7
click at [657, 144] on div "400 ml protein shake, 20 g protein Calories (kcal) 167 Carbs (g) 15 Protein (g)…" at bounding box center [750, 346] width 659 height 487
type input "80"
drag, startPoint x: 849, startPoint y: 146, endPoint x: 770, endPoint y: 130, distance: 81.2
click at [773, 139] on div "Calories (kcal) 80 Carbs (g) 15 Protein (g) 20 Fat (g) -" at bounding box center [875, 135] width 410 height 64
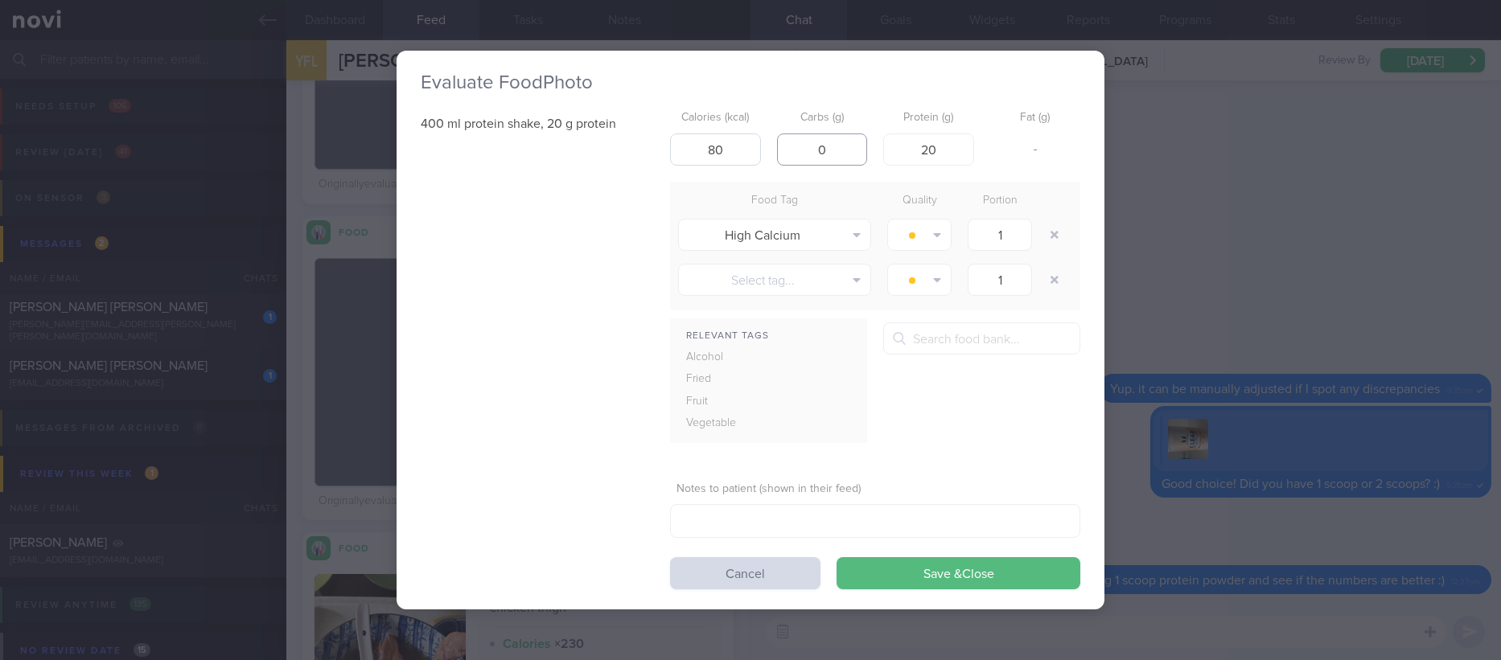
type input "0"
drag, startPoint x: 733, startPoint y: 139, endPoint x: 698, endPoint y: 138, distance: 34.6
click at [698, 138] on input "80" at bounding box center [715, 149] width 91 height 32
type input "90"
click at [1013, 577] on button "Save & Close" at bounding box center [958, 573] width 244 height 32
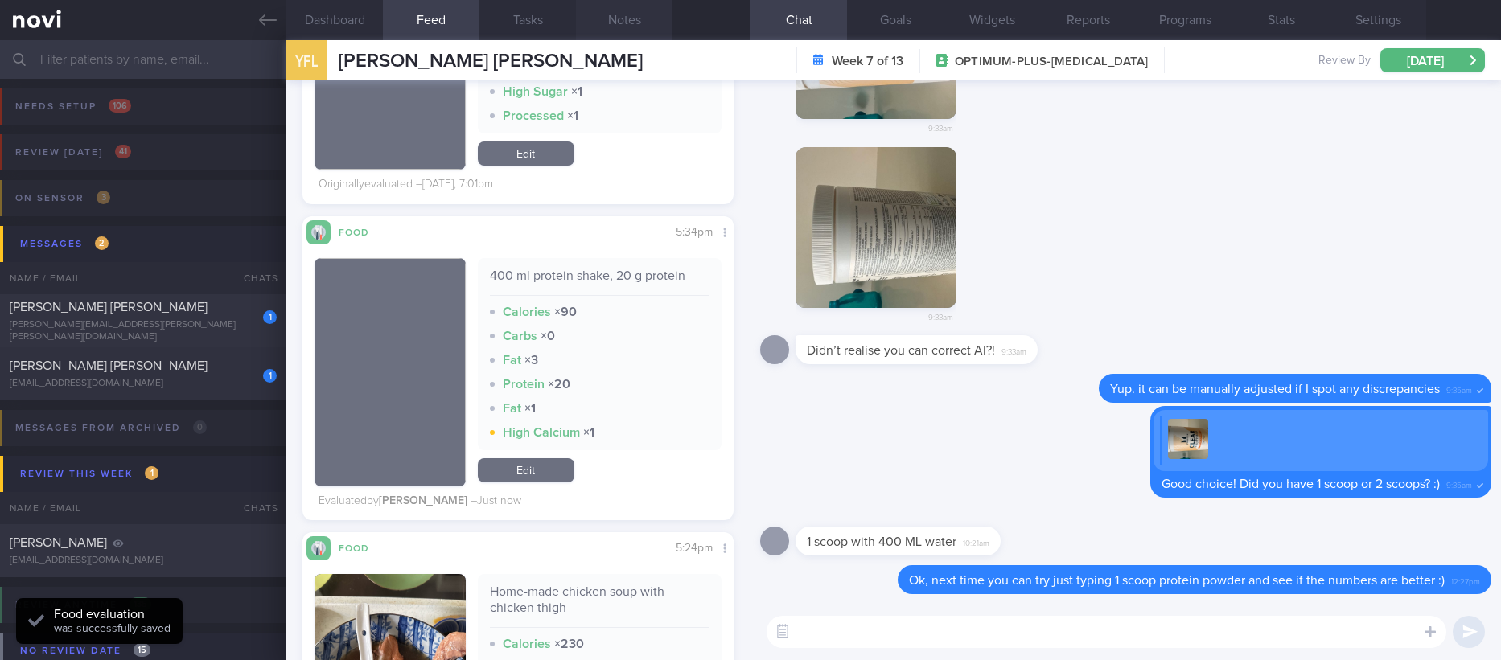
click at [643, 15] on button "Notes" at bounding box center [624, 20] width 97 height 40
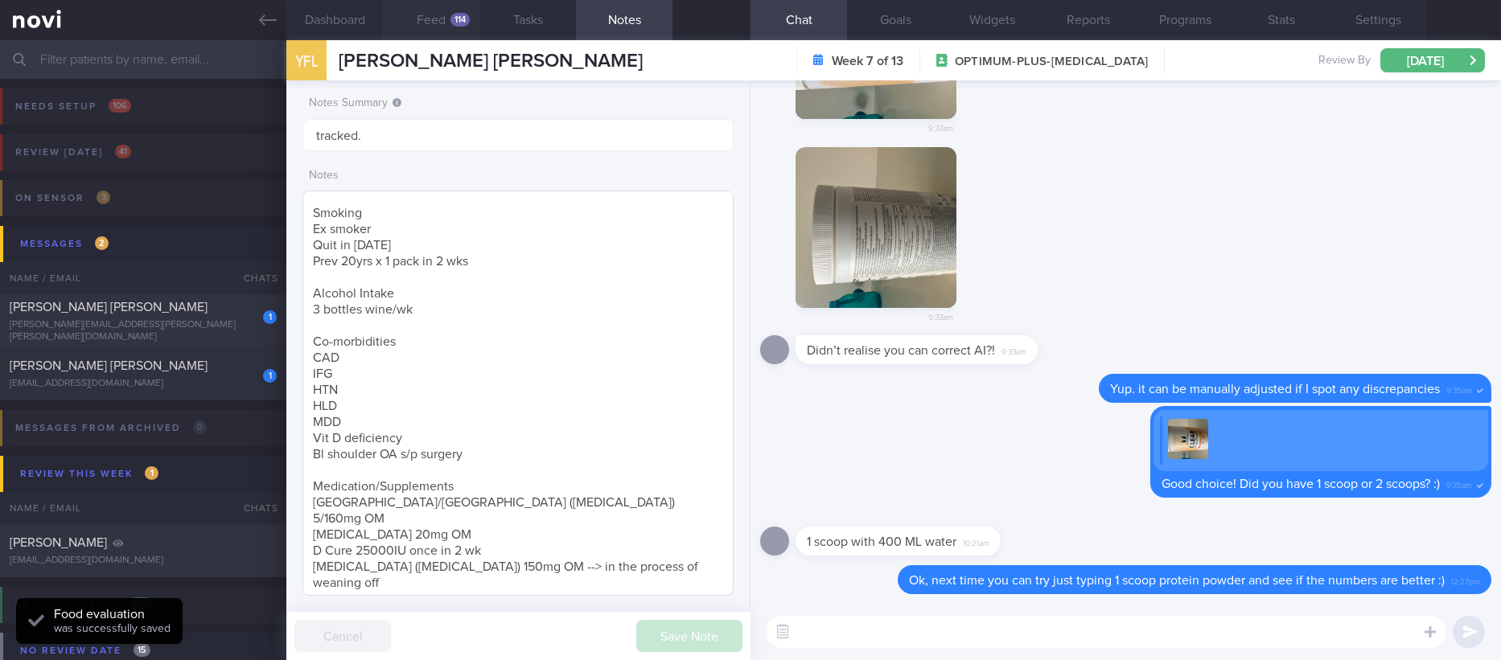
scroll to position [240, 0]
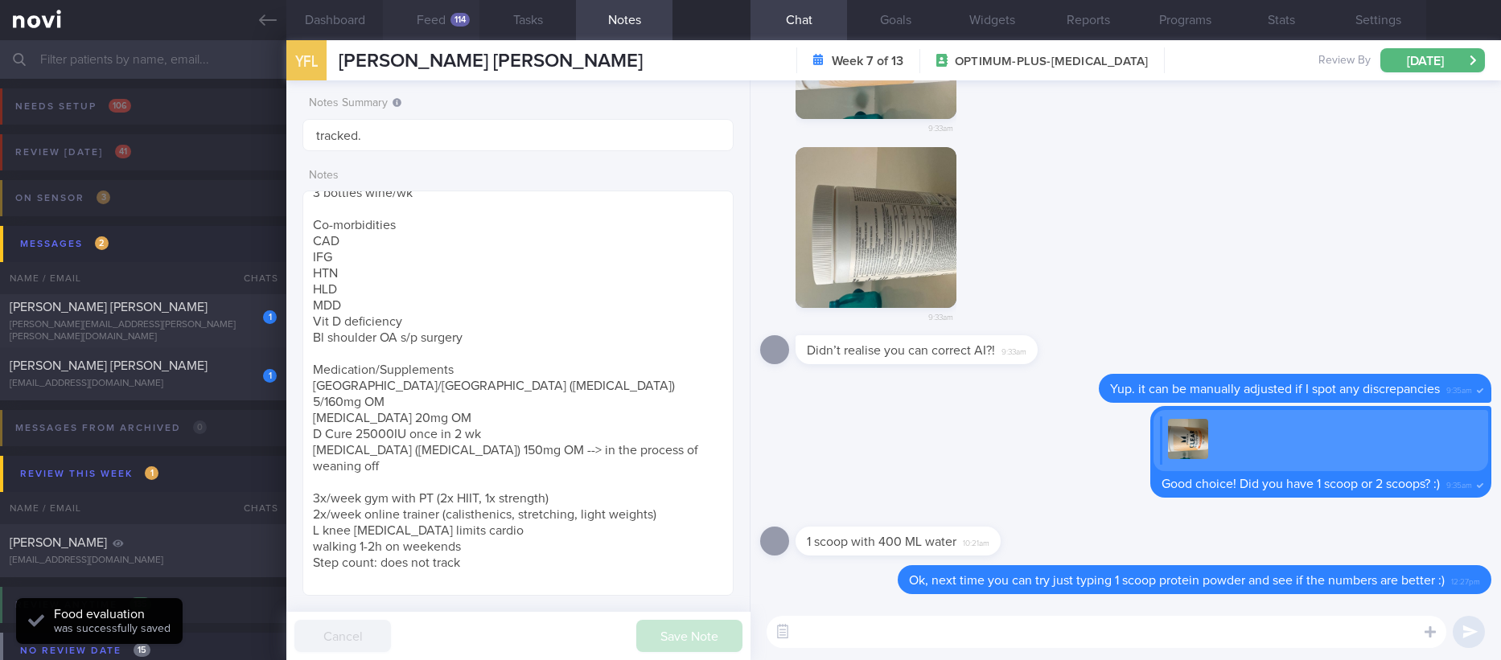
click at [935, 624] on textarea at bounding box center [1106, 632] width 680 height 32
type textarea "I adjusted the numbers"
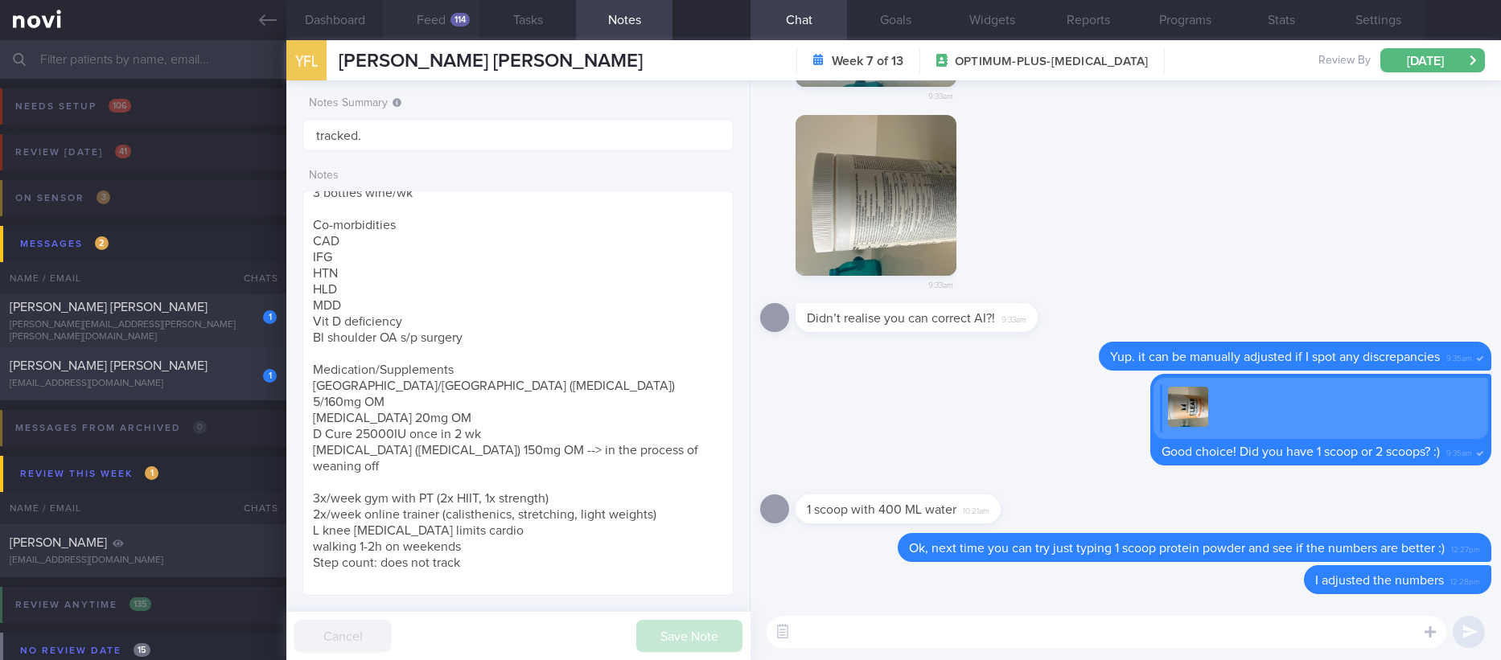
click at [207, 391] on div "1 RACHEL HO SZE YINN rachelraeho@gmail.com Today Tracked" at bounding box center [750, 373] width 1501 height 53
type input "Tracked"
type textarea "27 year old Female Occupation Market research WFH Comorbidities Asthma Allergic…"
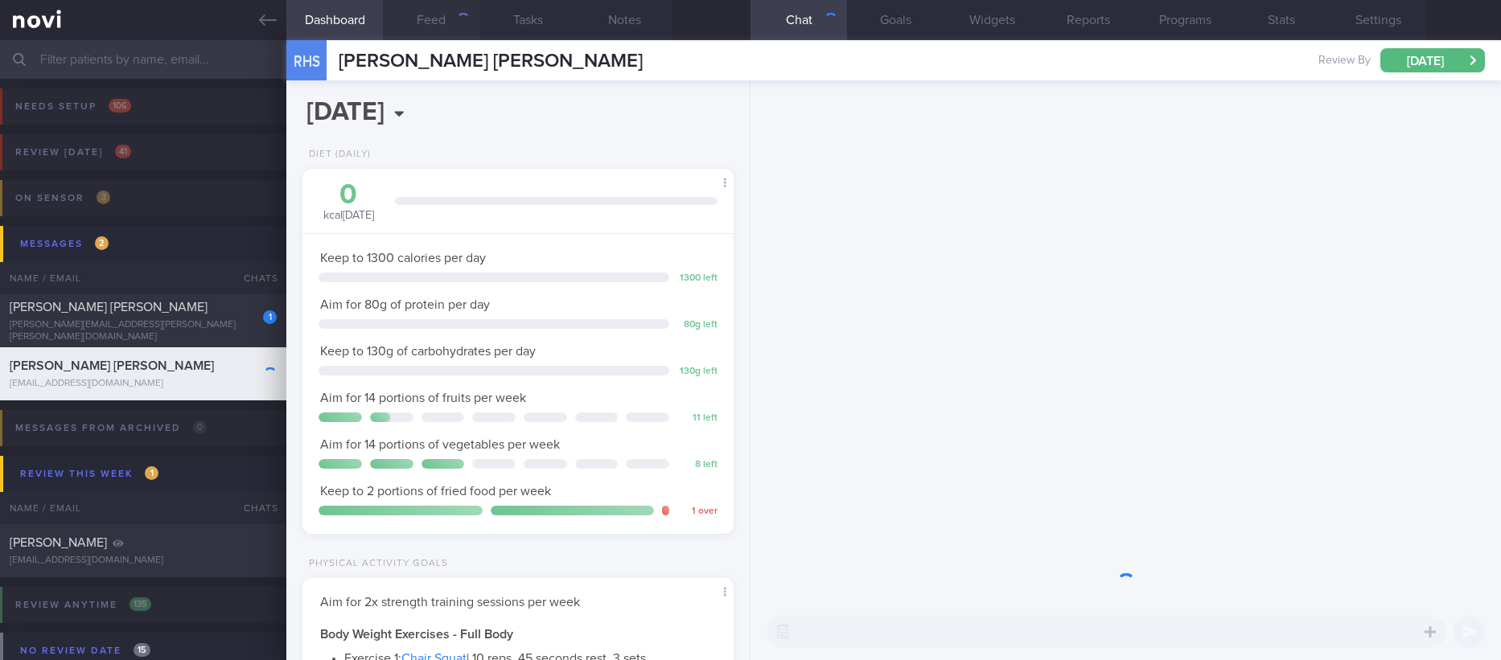
scroll to position [215, 383]
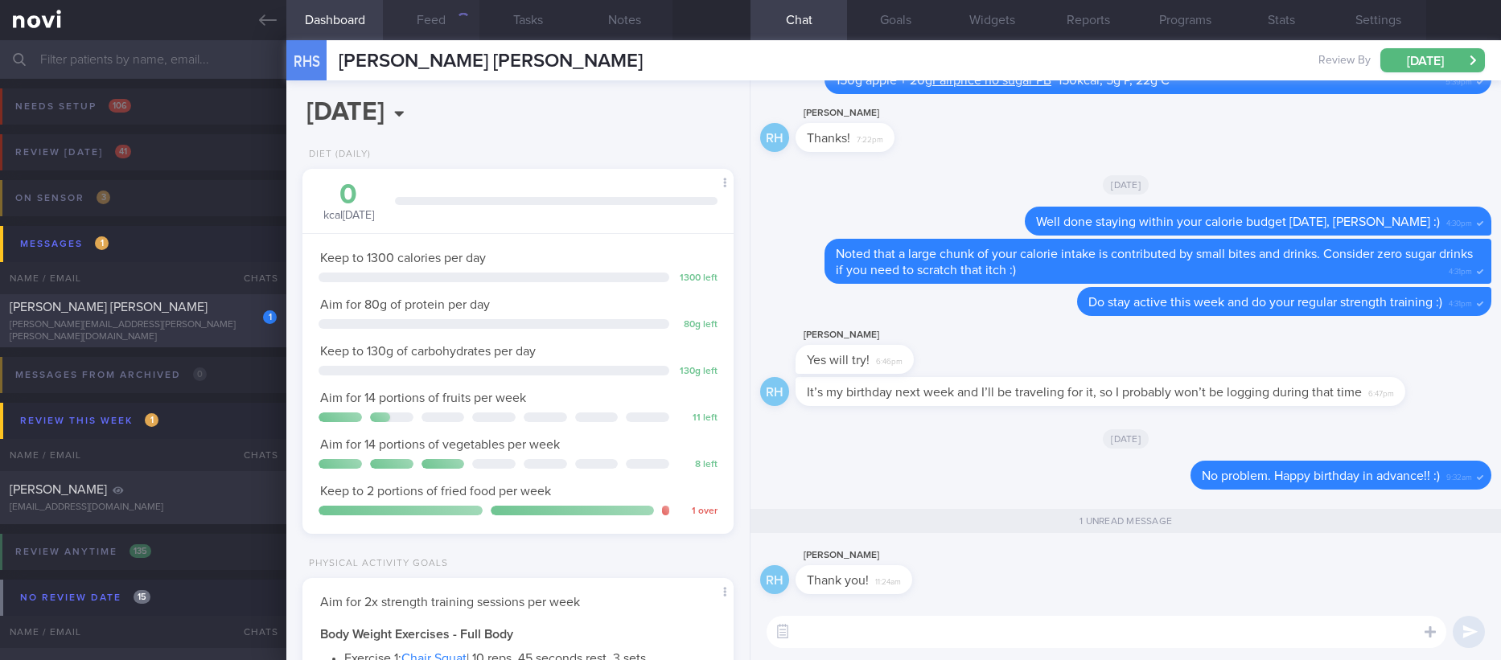
click at [220, 326] on div "[PERSON_NAME][EMAIL_ADDRESS][PERSON_NAME][PERSON_NAME][DOMAIN_NAME]" at bounding box center [143, 331] width 267 height 24
type input "tracked. pescatarian"
type textarea ""45M Academic professor nil PMH Pescatarian- ok with fish tofu cheese eggs Runs…"
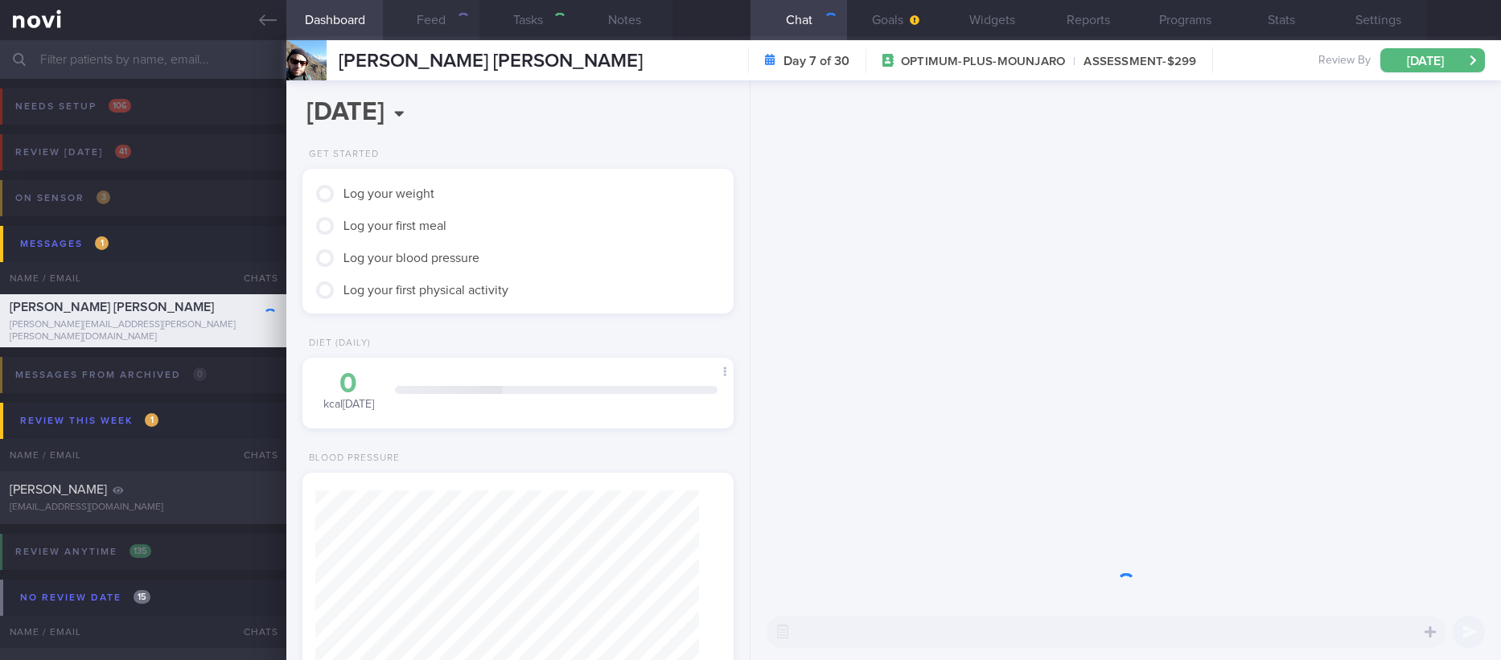
scroll to position [803982, 803790]
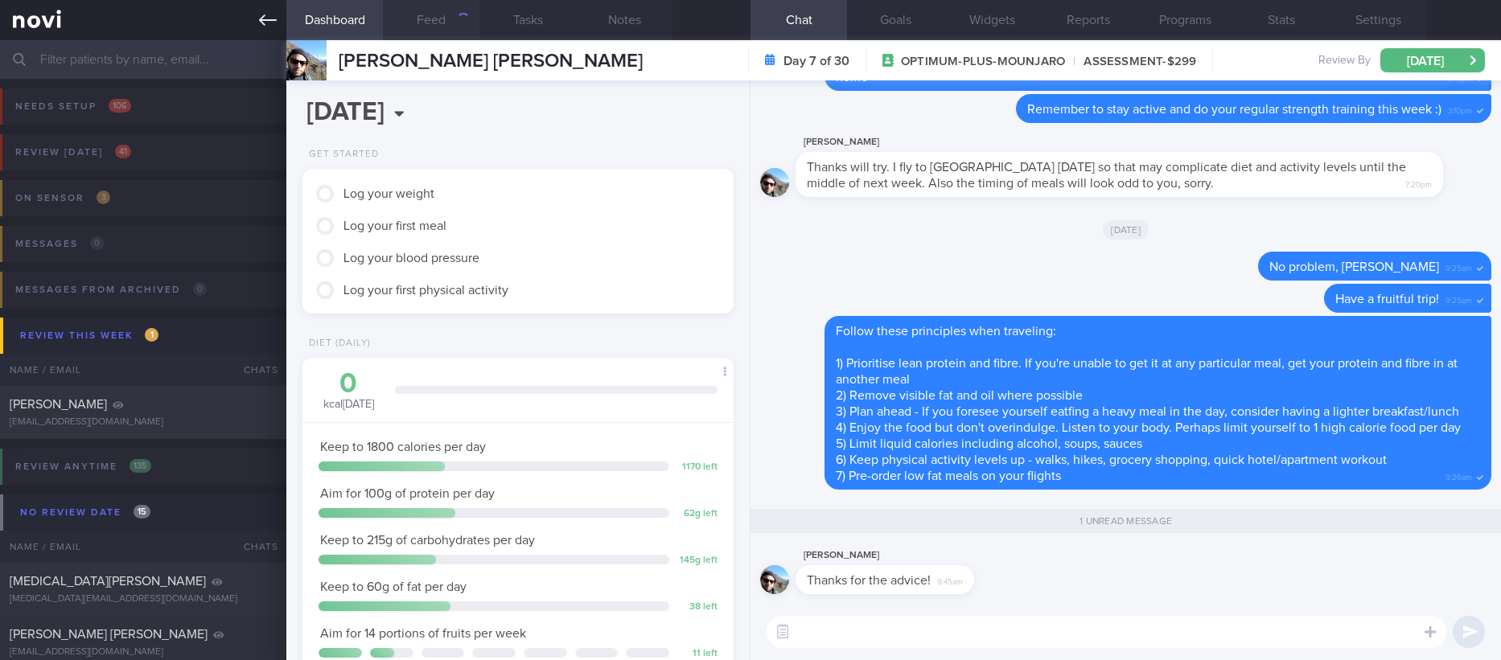
click at [265, 12] on icon at bounding box center [268, 20] width 18 height 18
